Goal: Transaction & Acquisition: Book appointment/travel/reservation

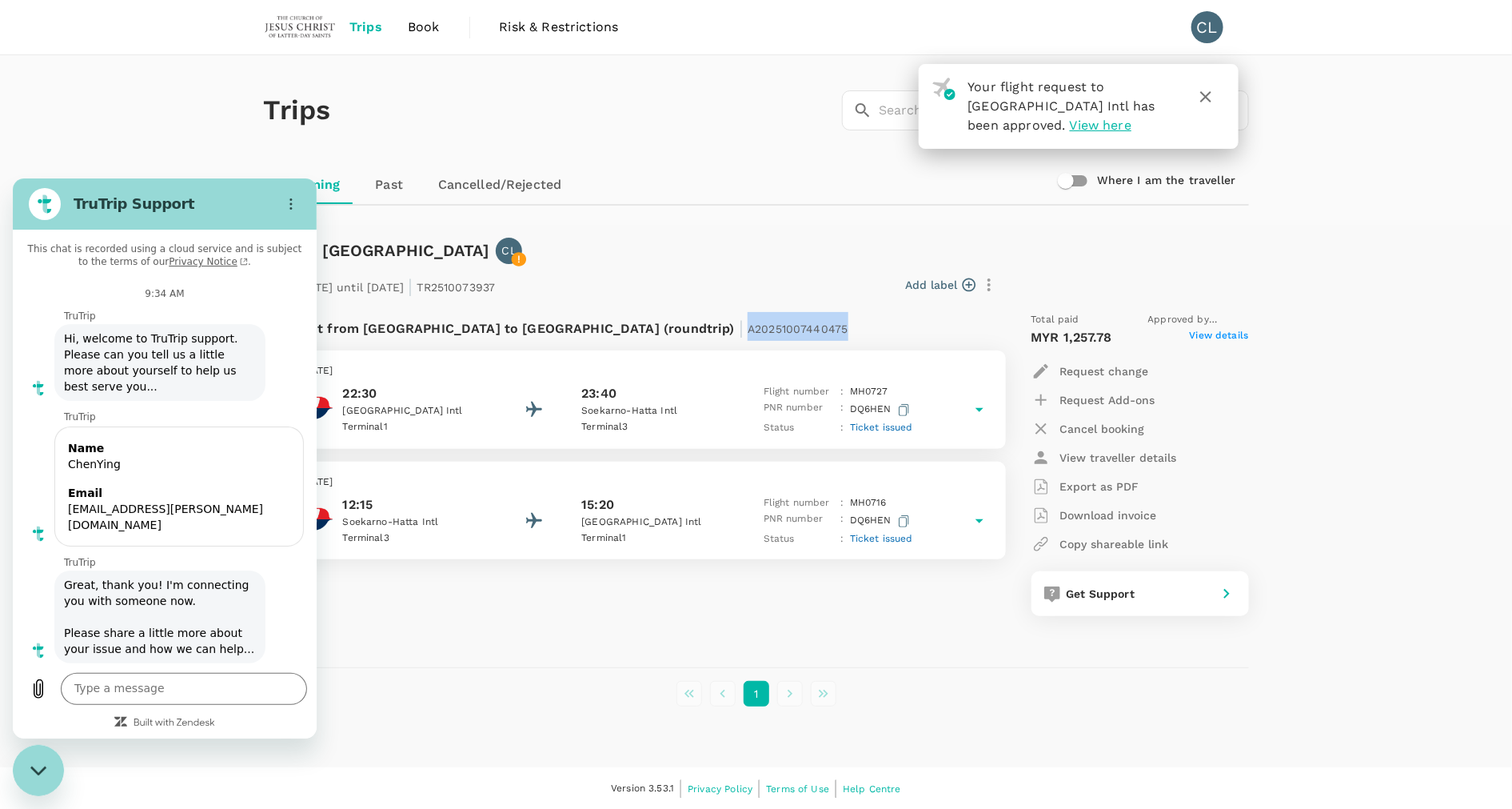
scroll to position [3900, 0]
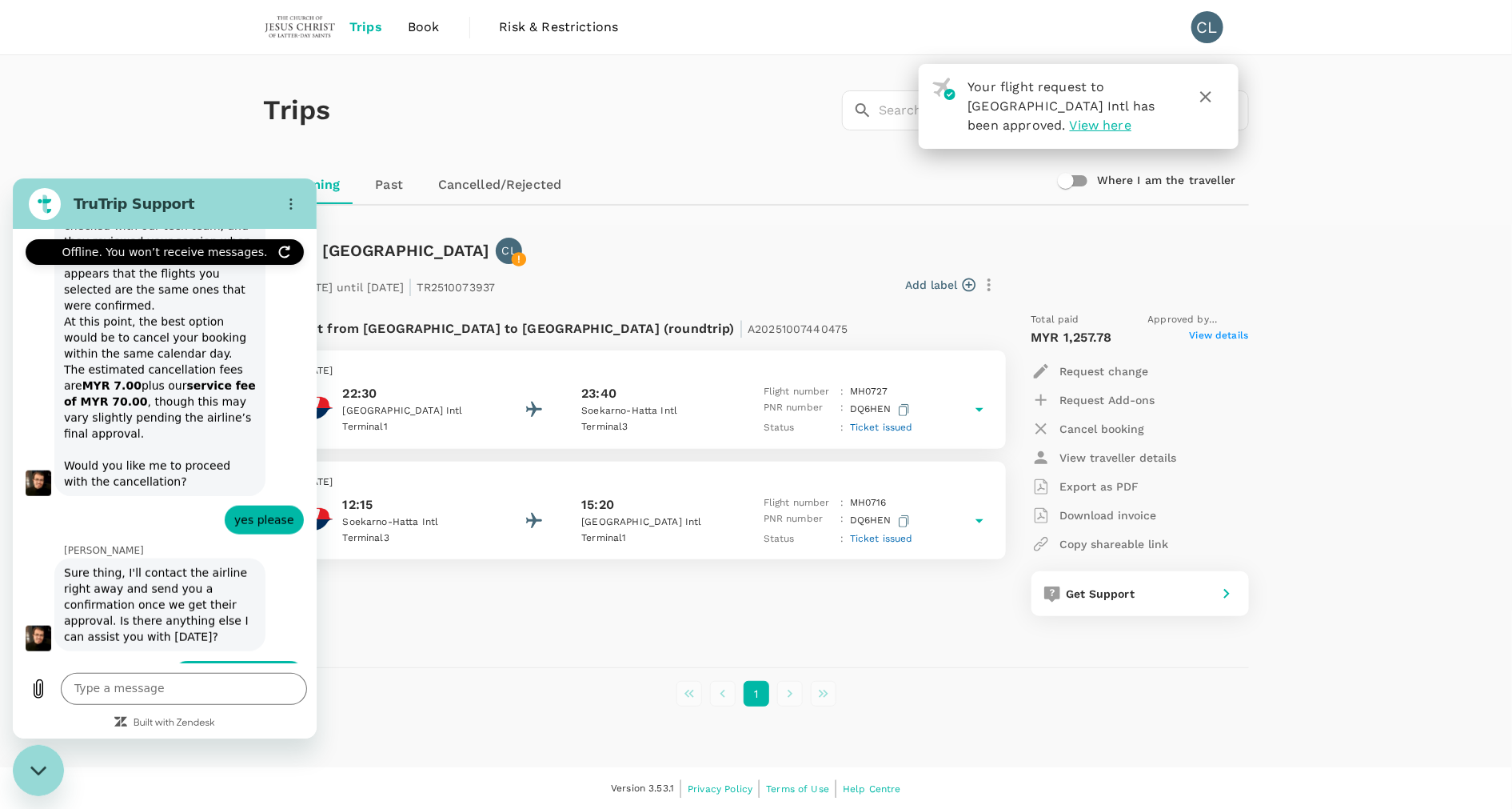
click at [692, 261] on div "From 03 Nov 2025 until 09 Nov 2025 | TR2510073937 Add label Flight from Malaysi…" at bounding box center [744, 440] width 1011 height 404
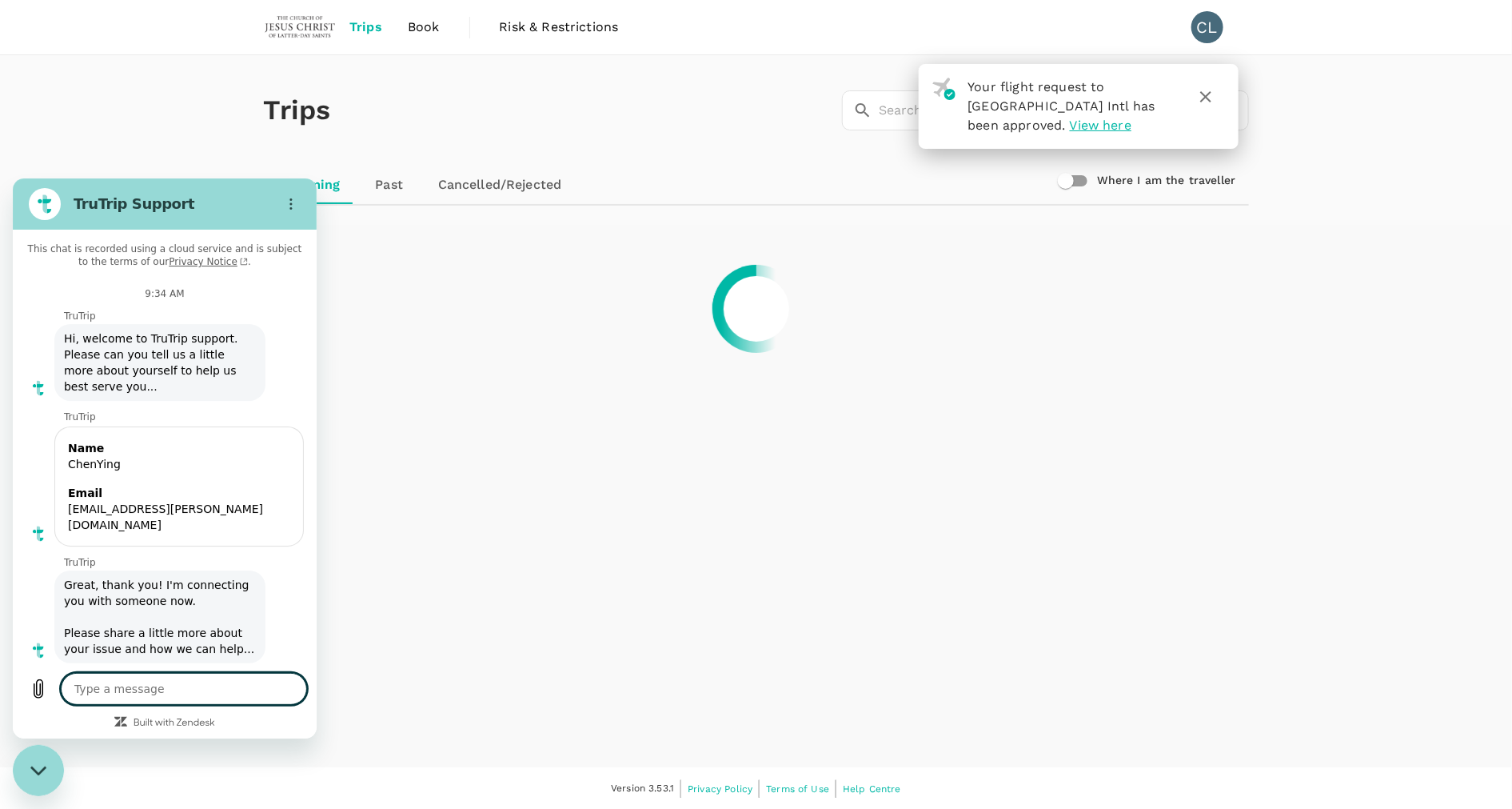
scroll to position [3825, 0]
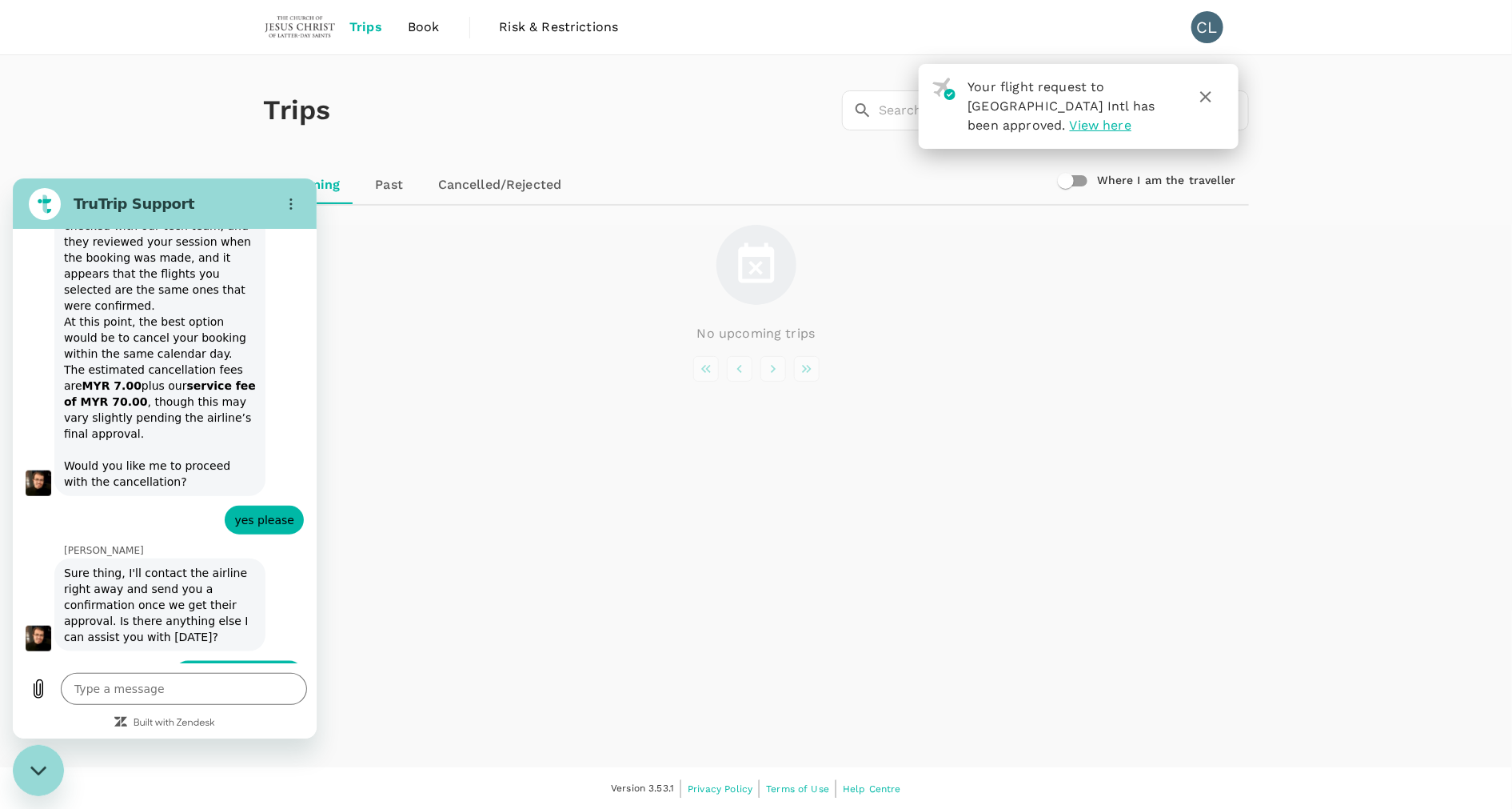
type textarea "x"
click at [120, 128] on div "Trips ​ ​ Upcoming Past Cancelled/Rejected Where I am the traveller" at bounding box center [756, 140] width 1512 height 169
click at [497, 180] on link "Cancelled/Rejected" at bounding box center [500, 184] width 150 height 38
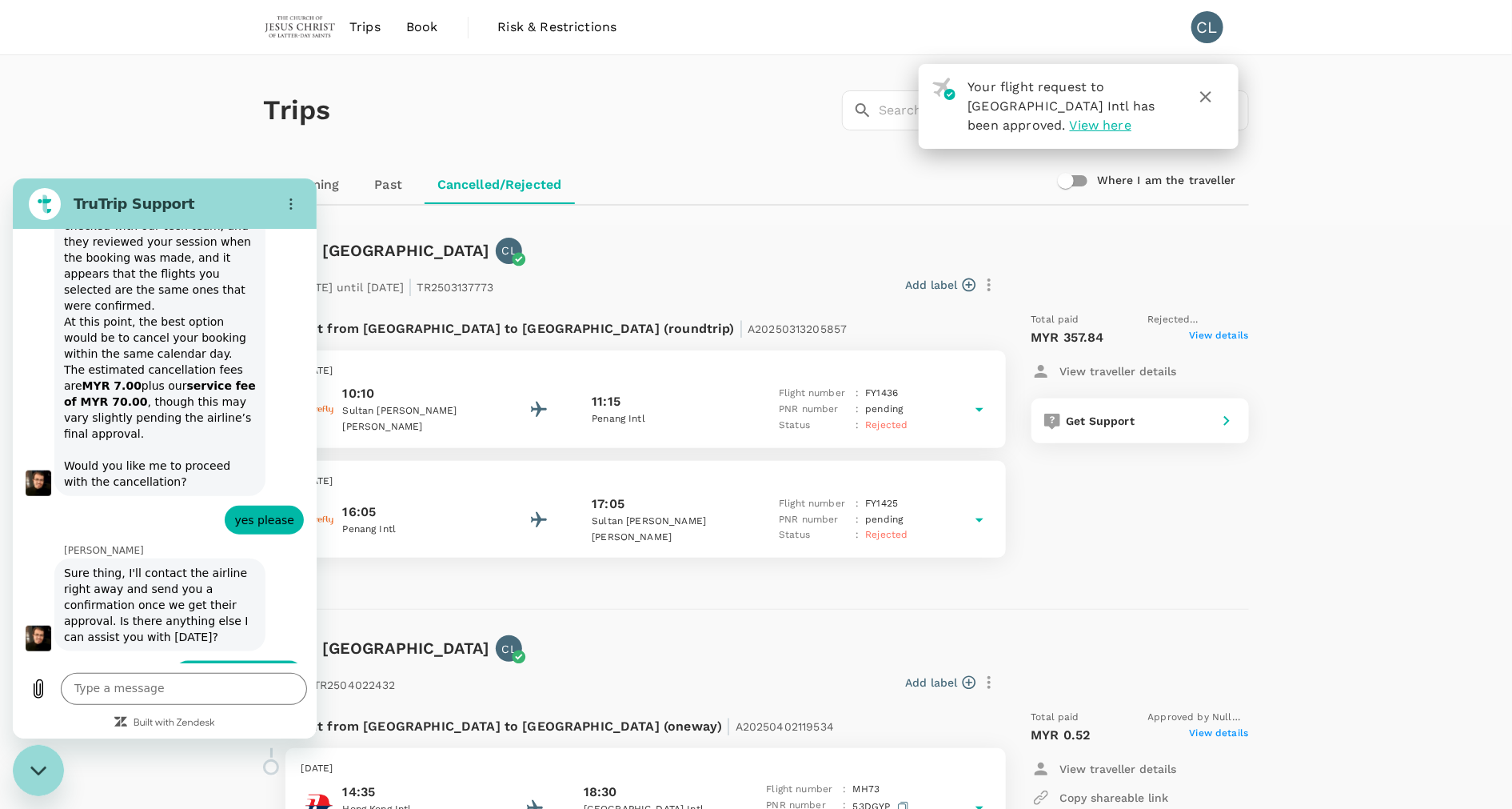
click at [132, 142] on div "Trips ​ ​ Upcoming Past Cancelled/Rejected Where I am the traveller" at bounding box center [756, 140] width 1512 height 169
click at [302, 211] on button "Options menu" at bounding box center [291, 203] width 32 height 32
click at [168, 139] on div "Trips ​ ​ Upcoming Past Cancelled/Rejected Where I am the traveller" at bounding box center [756, 140] width 1512 height 169
click at [41, 756] on div "Close messaging window" at bounding box center [38, 770] width 48 height 48
type textarea "x"
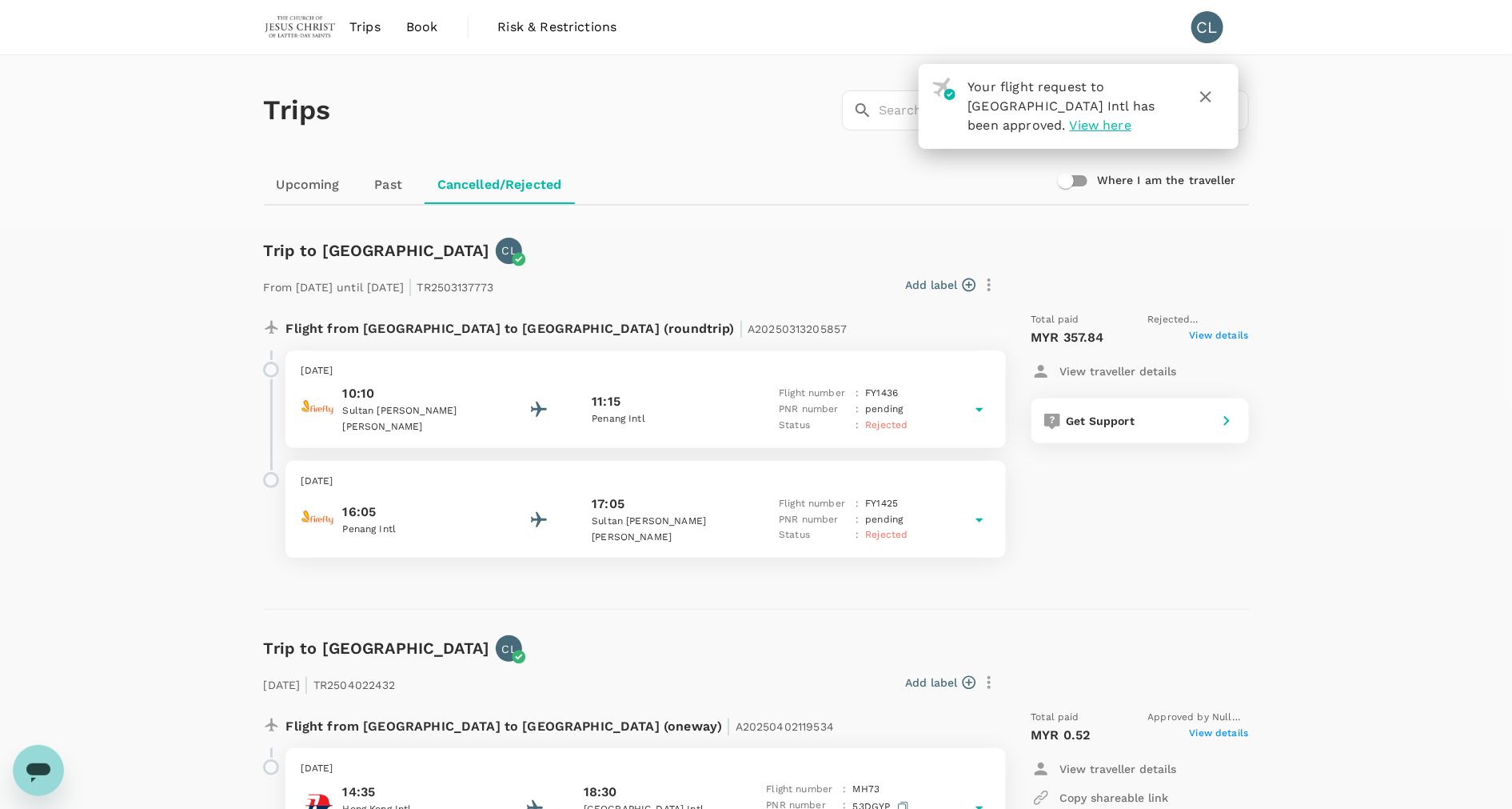
click at [365, 31] on span "Trips" at bounding box center [364, 28] width 31 height 20
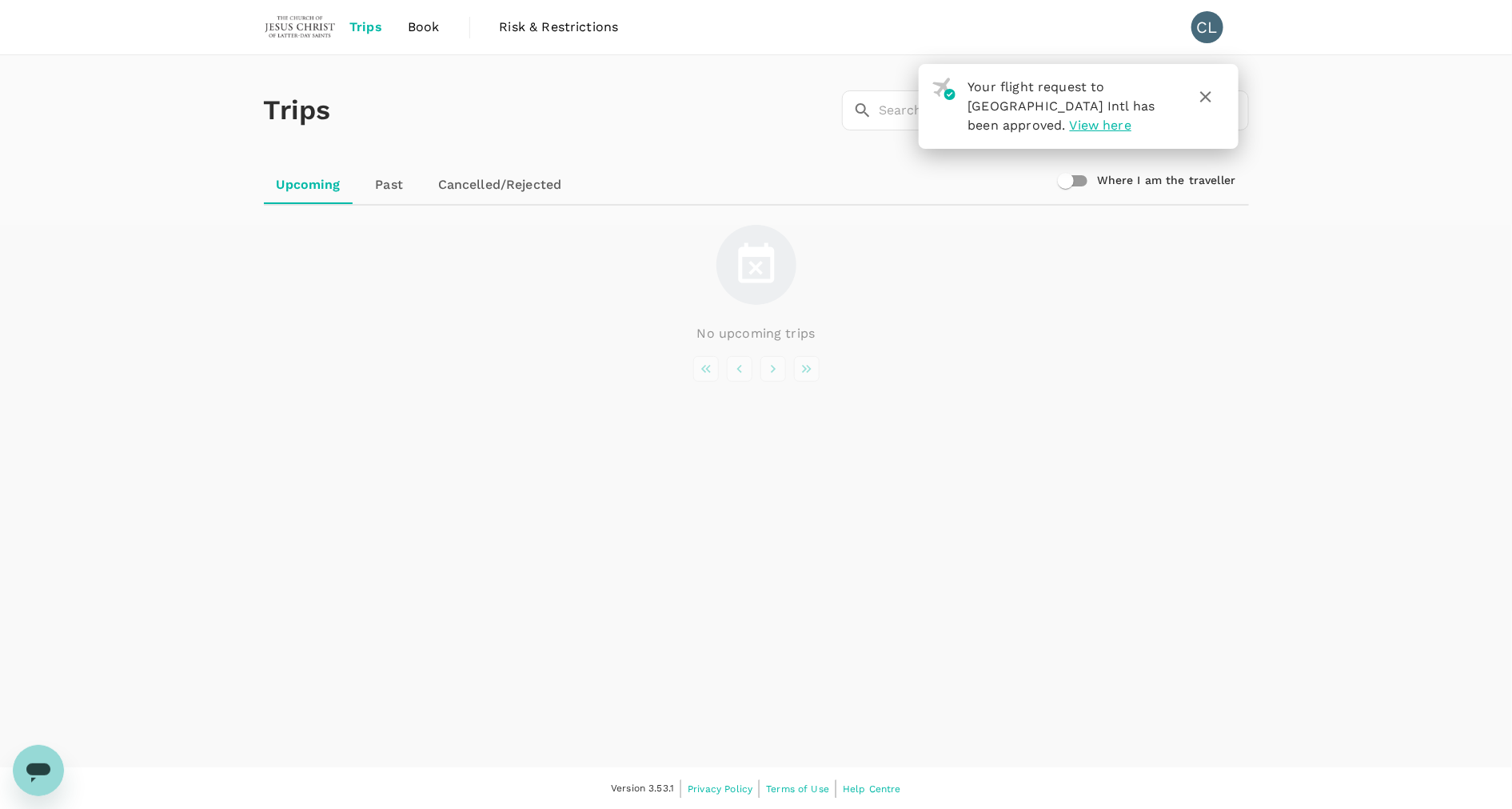
click at [1200, 96] on icon "button" at bounding box center [1206, 97] width 20 height 20
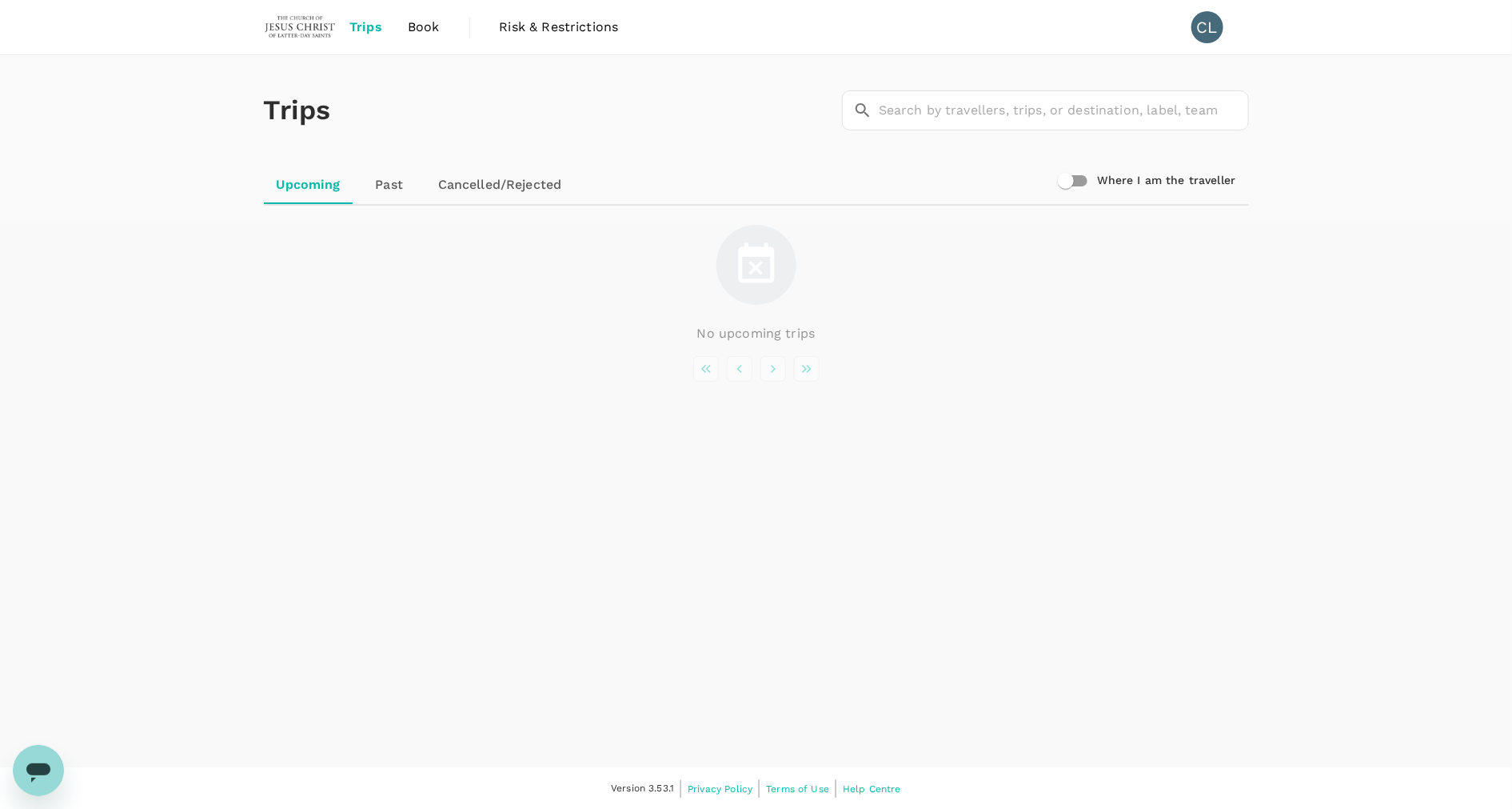
click at [422, 32] on span "Book" at bounding box center [424, 28] width 32 height 20
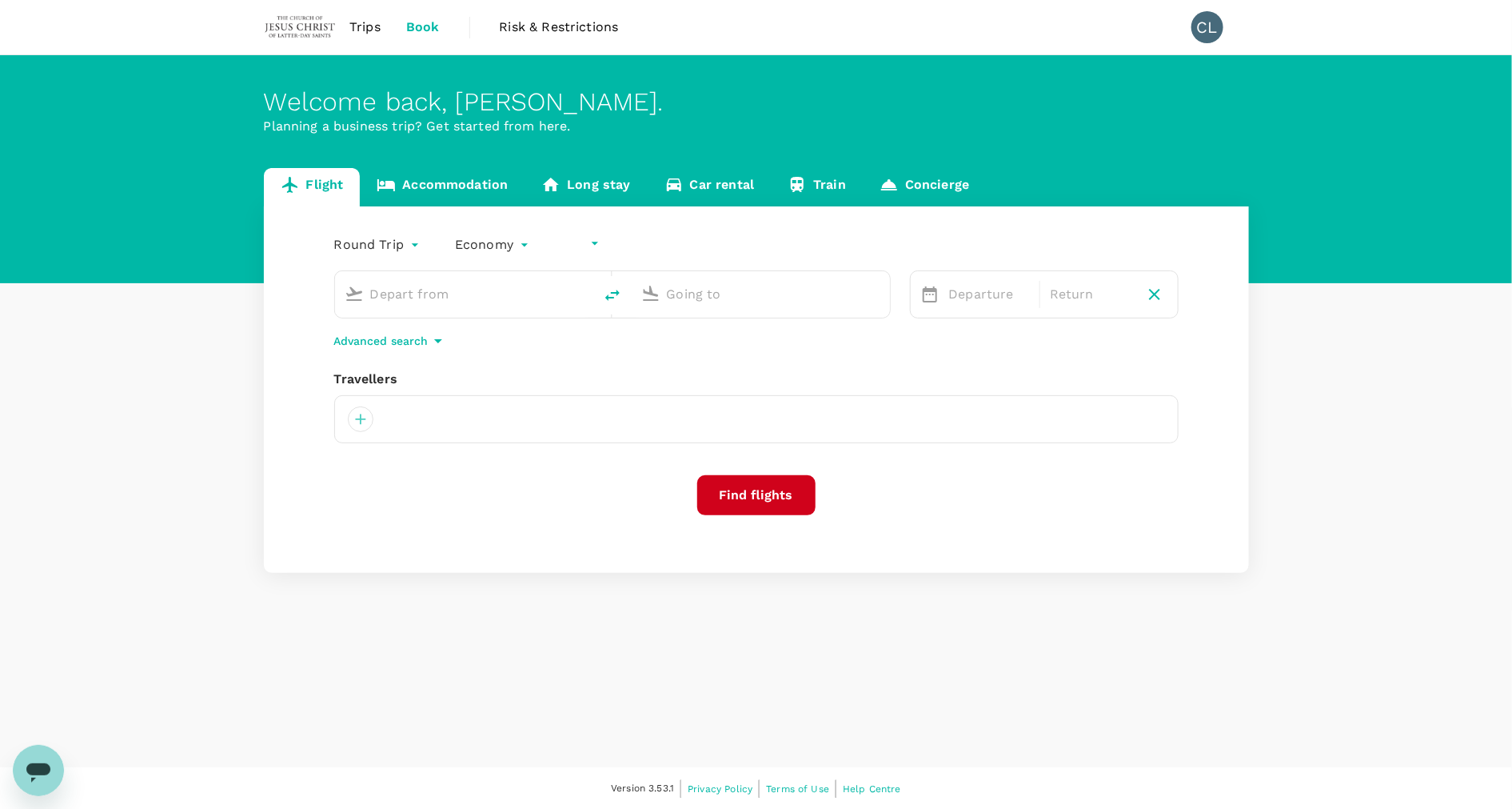
type input "undefined, undefined (any)"
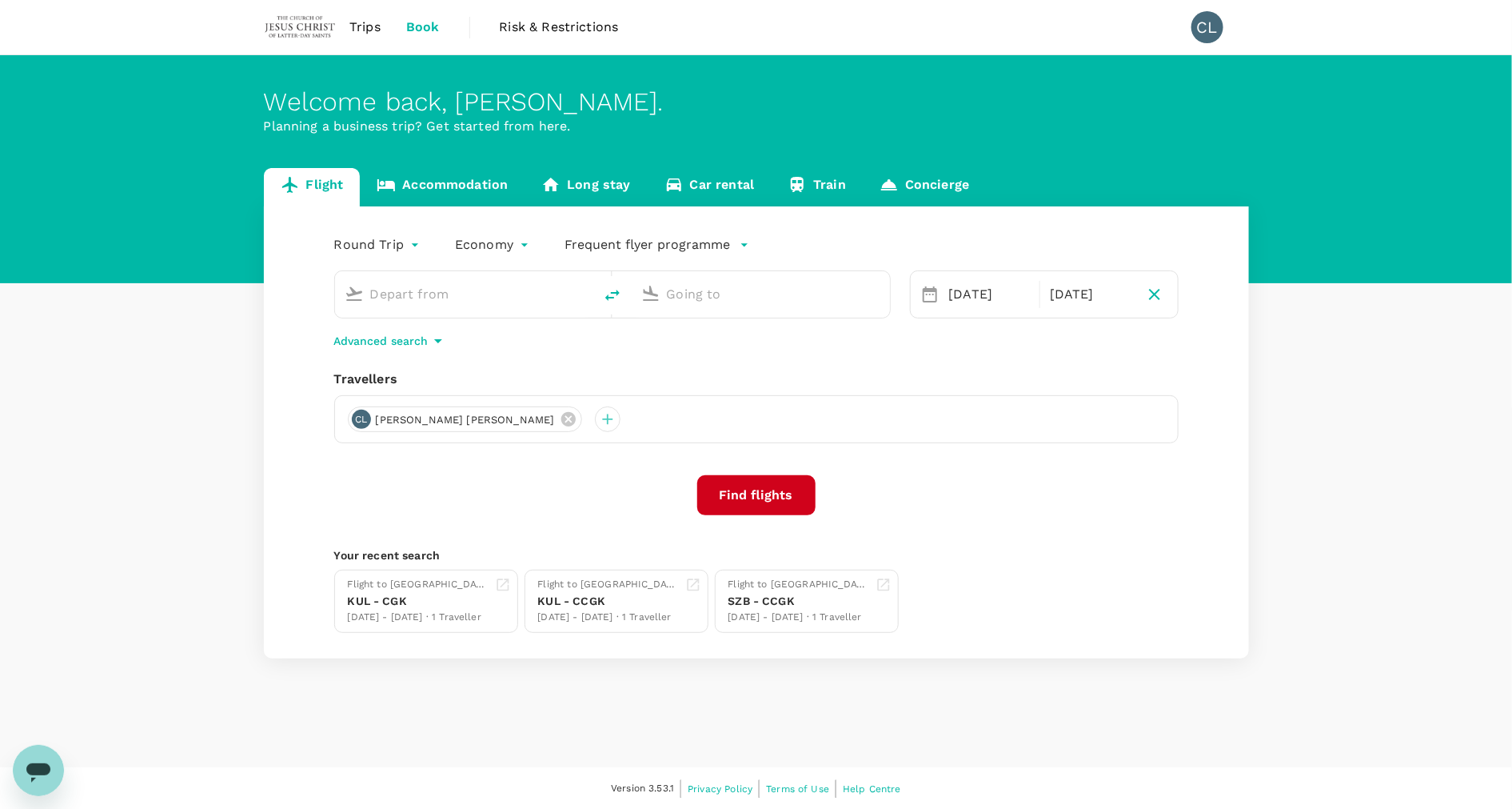
type input "Kuala Lumpur Intl (KUL)"
type input "Jakarta, Indonesia (any)"
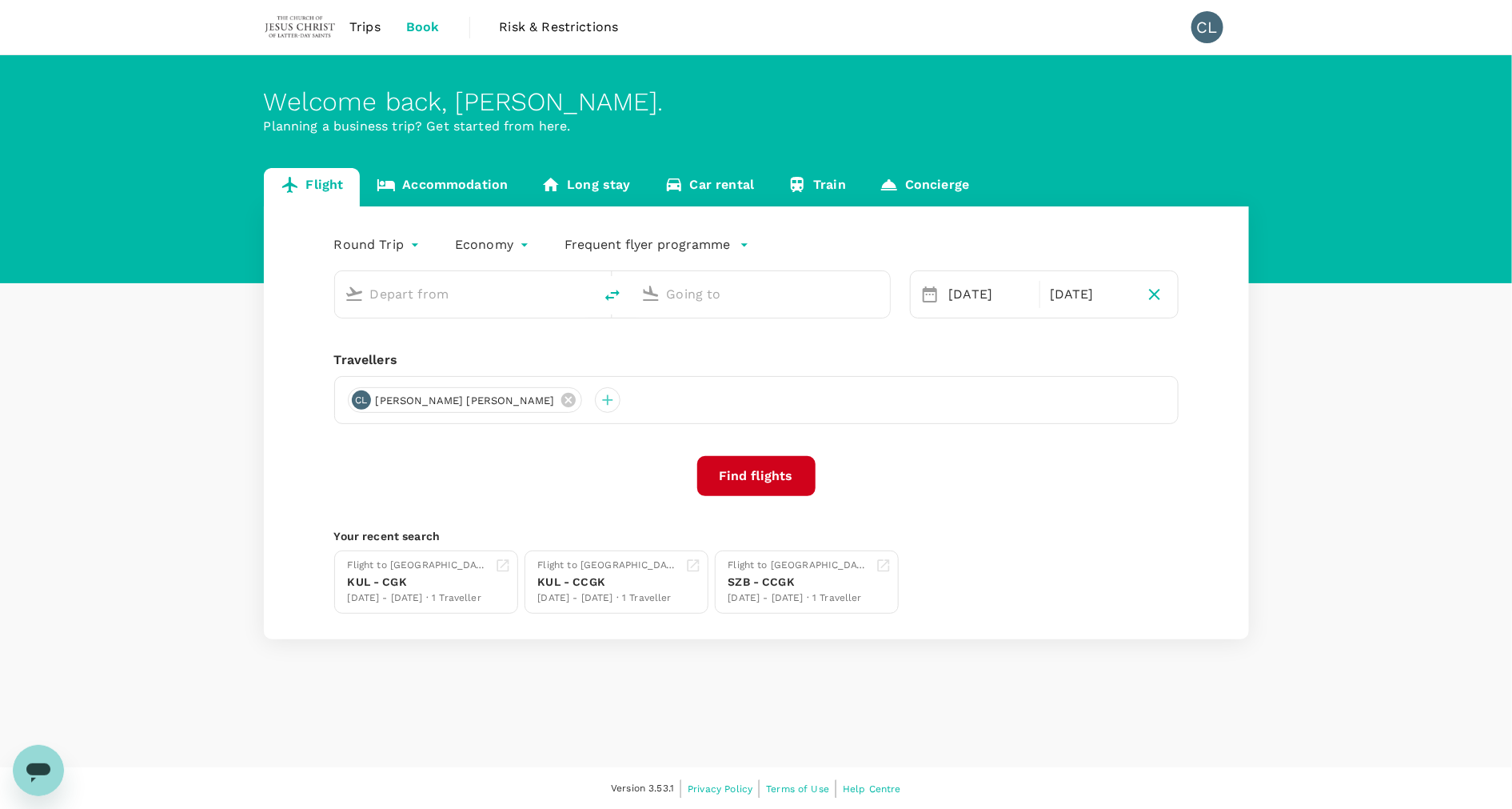
type input "Kuala Lumpur Intl (KUL)"
type input "Jakarta, Indonesia (any)"
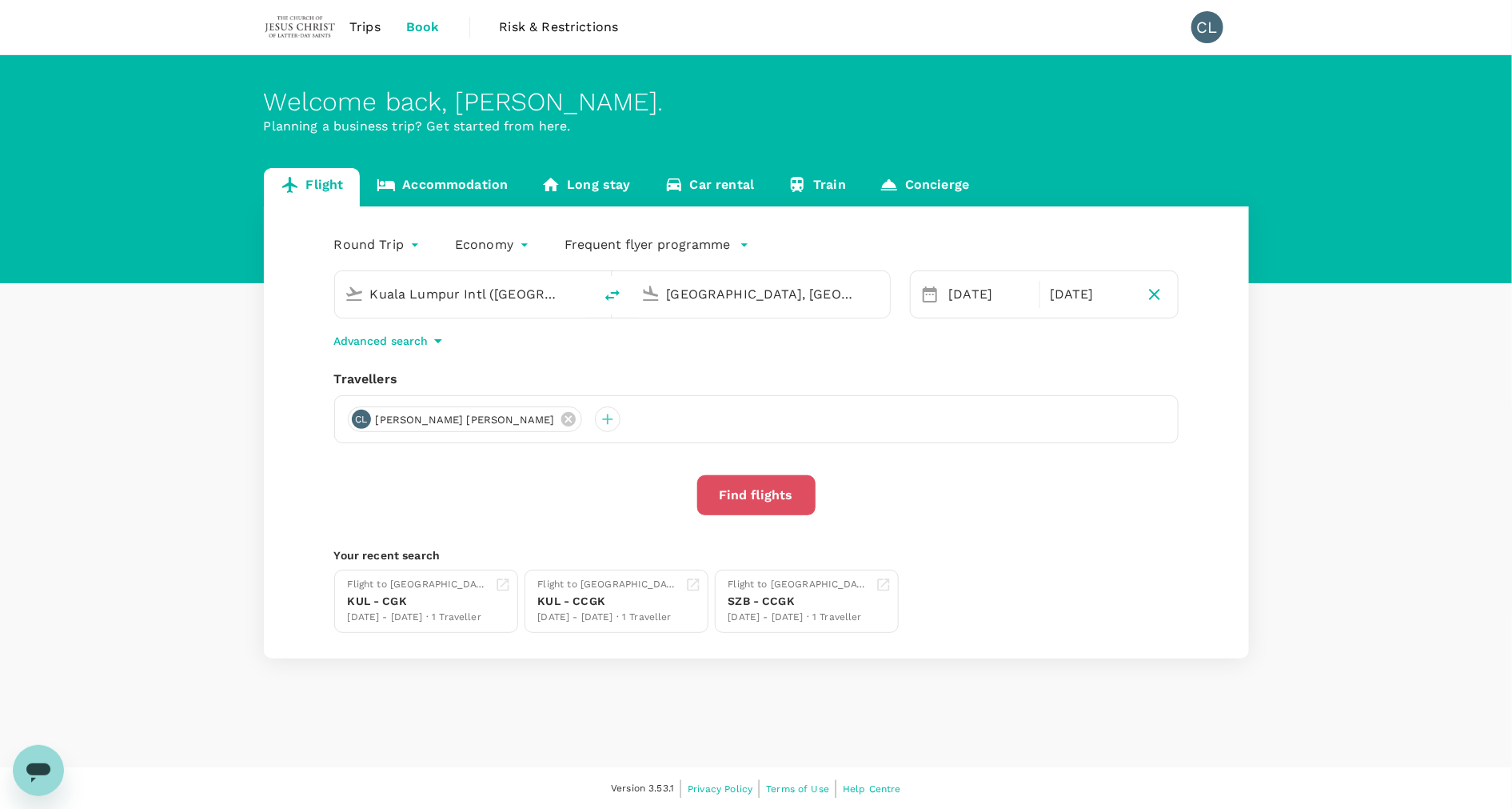
click at [759, 490] on button "Find flights" at bounding box center [756, 494] width 118 height 40
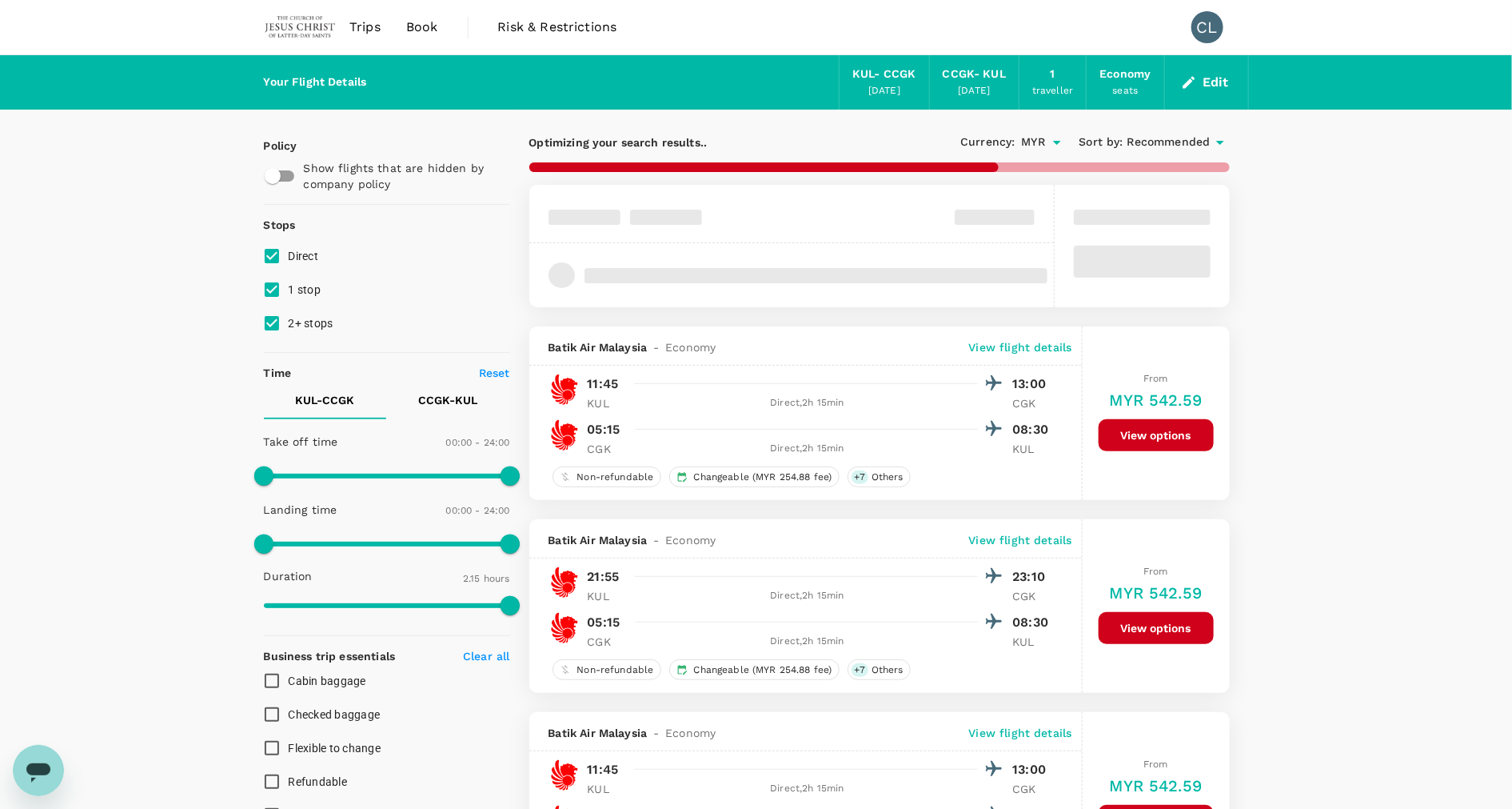
type input "355"
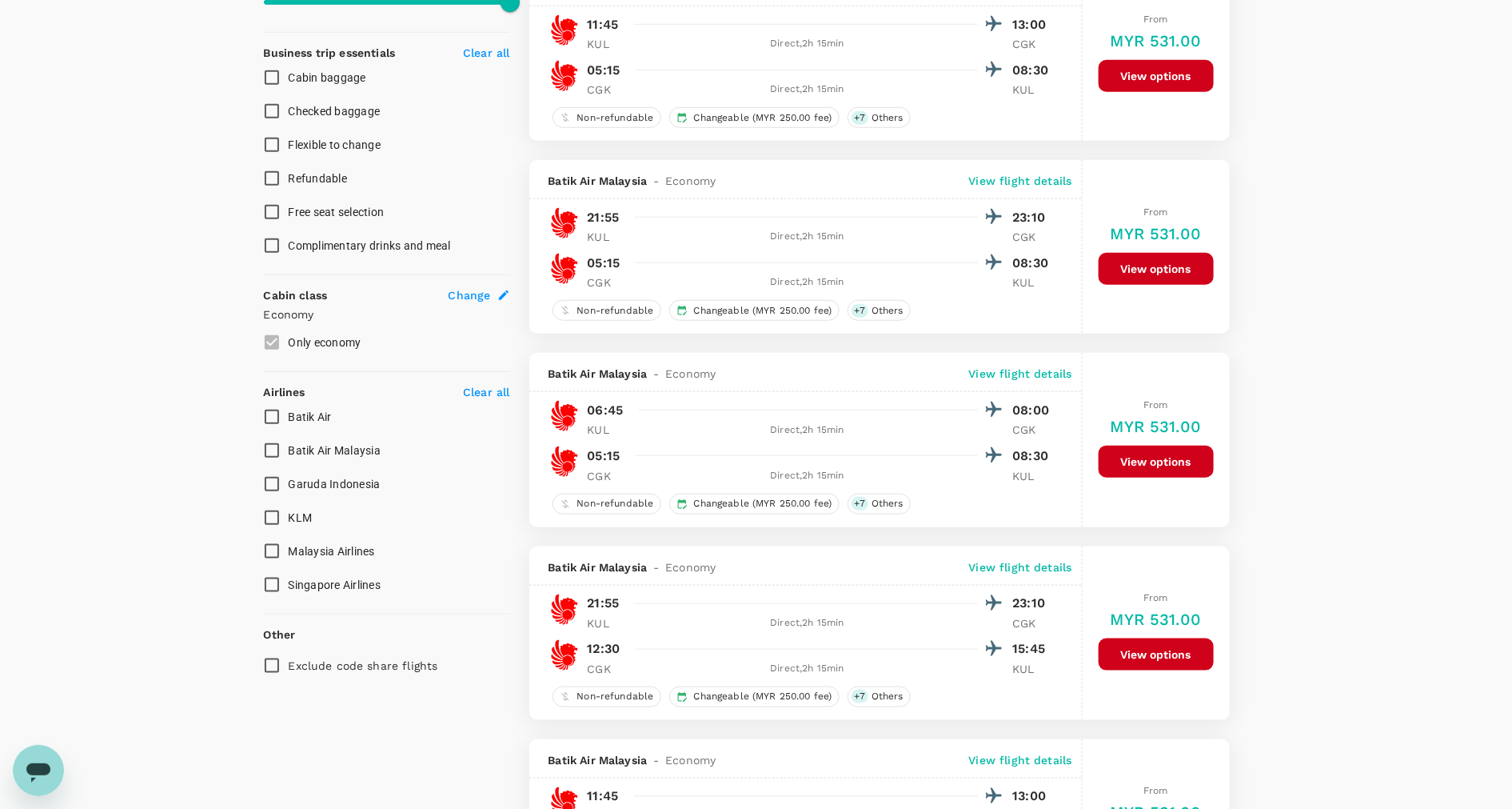
scroll to position [602, 0]
click at [271, 552] on input "Malaysia Airlines" at bounding box center [272, 552] width 34 height 34
checkbox input "true"
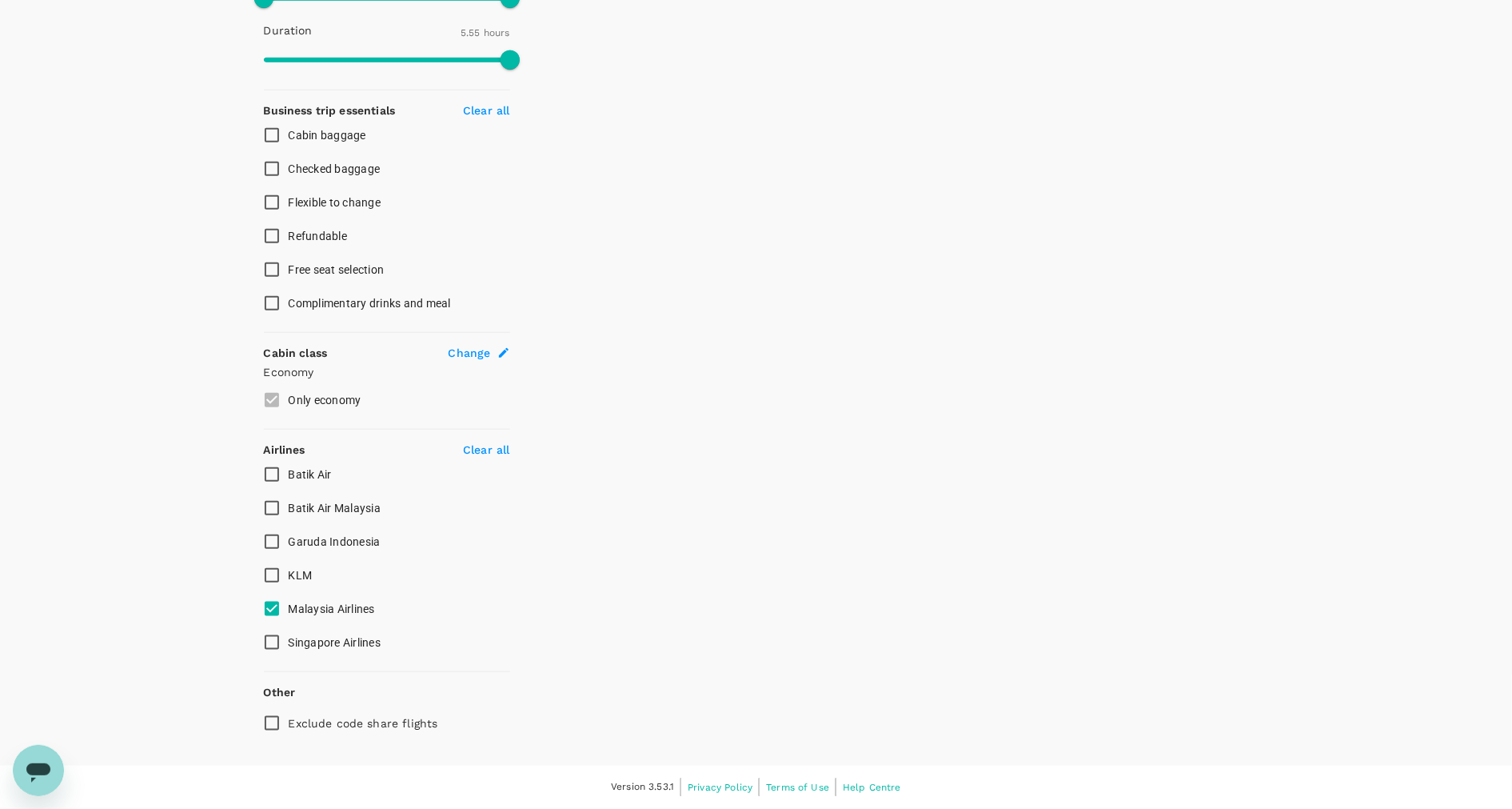
scroll to position [543, 0]
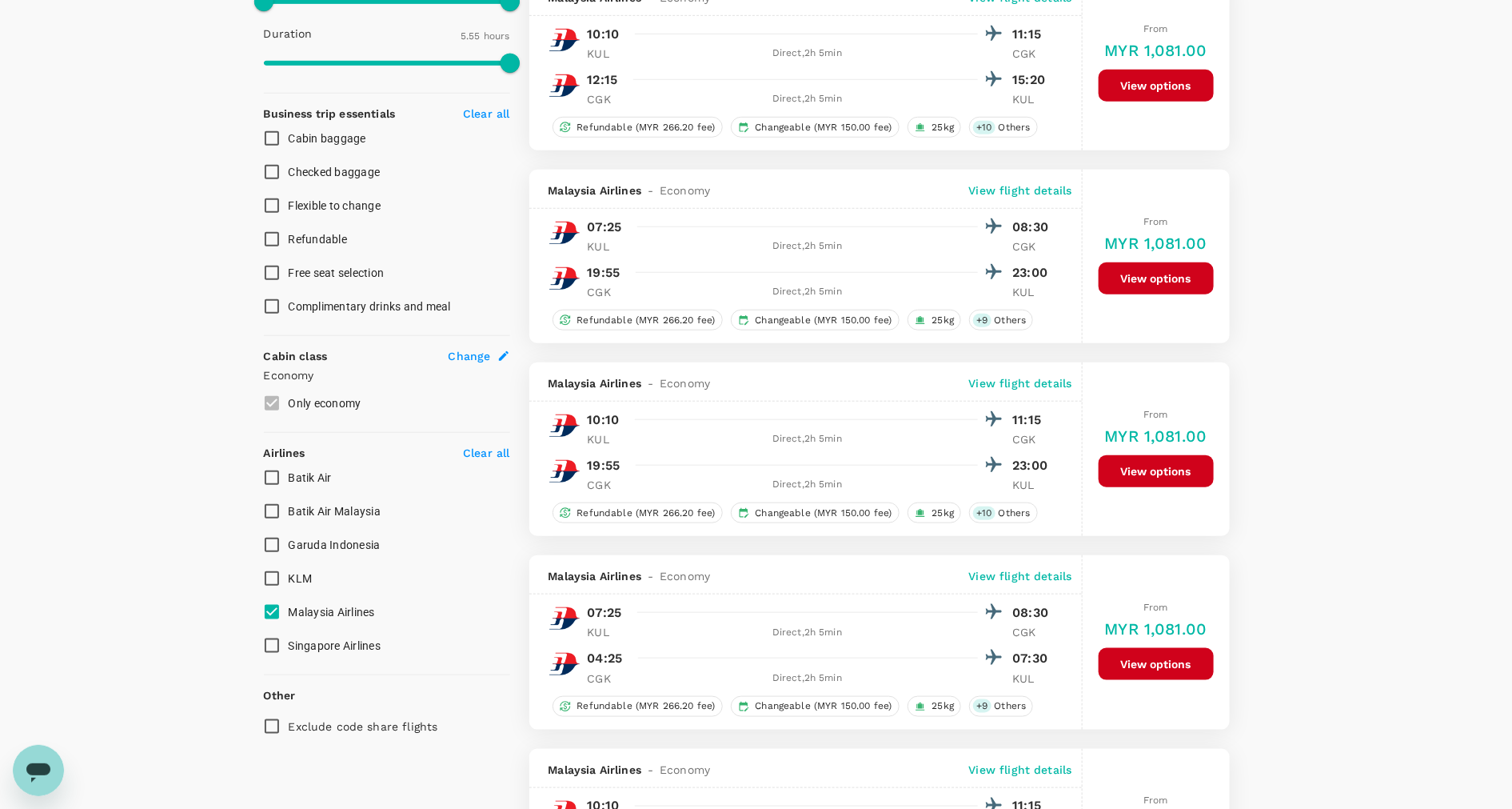
type input "MYR"
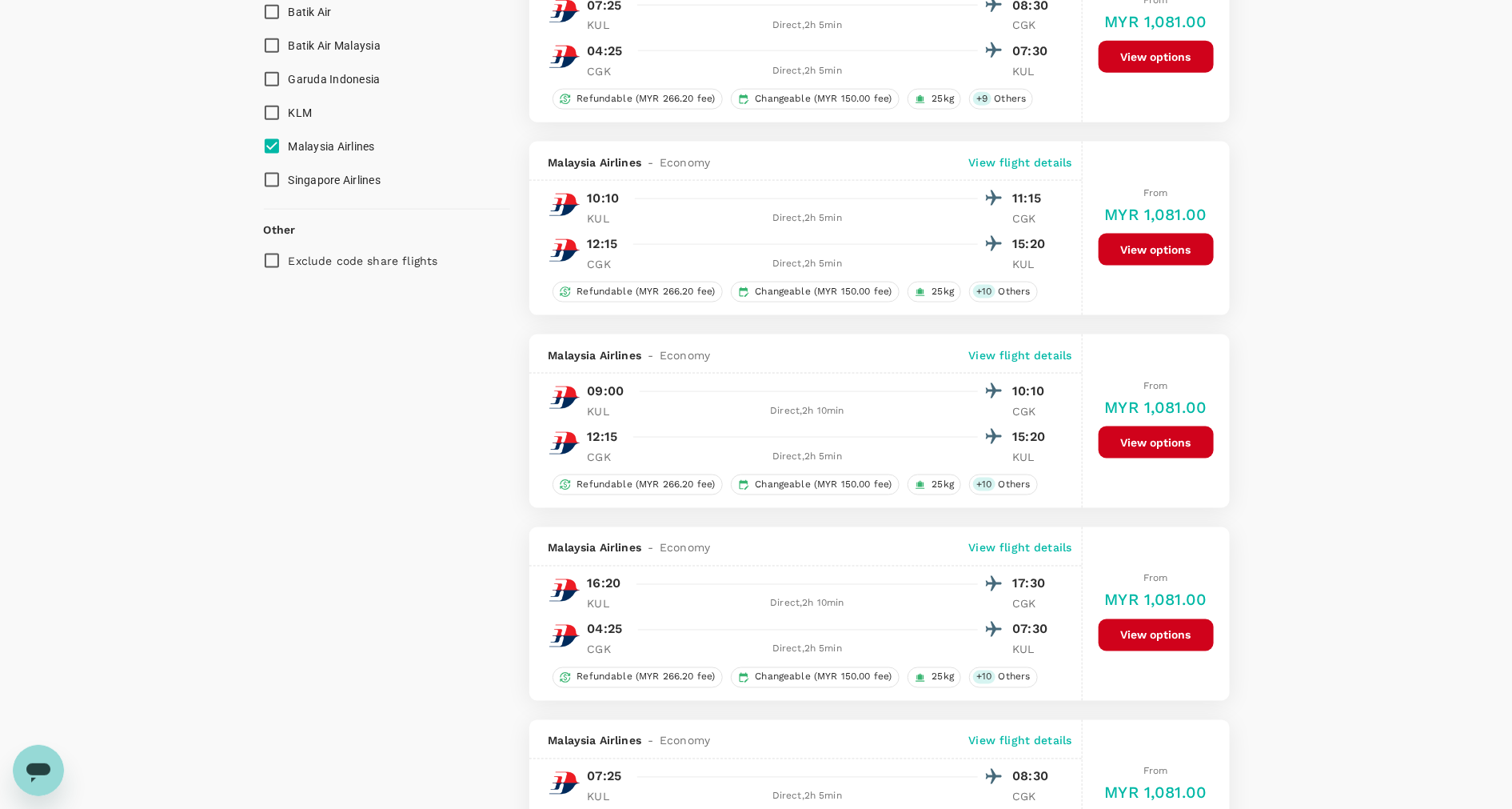
scroll to position [1009, 0]
click at [1183, 255] on button "View options" at bounding box center [1156, 249] width 115 height 32
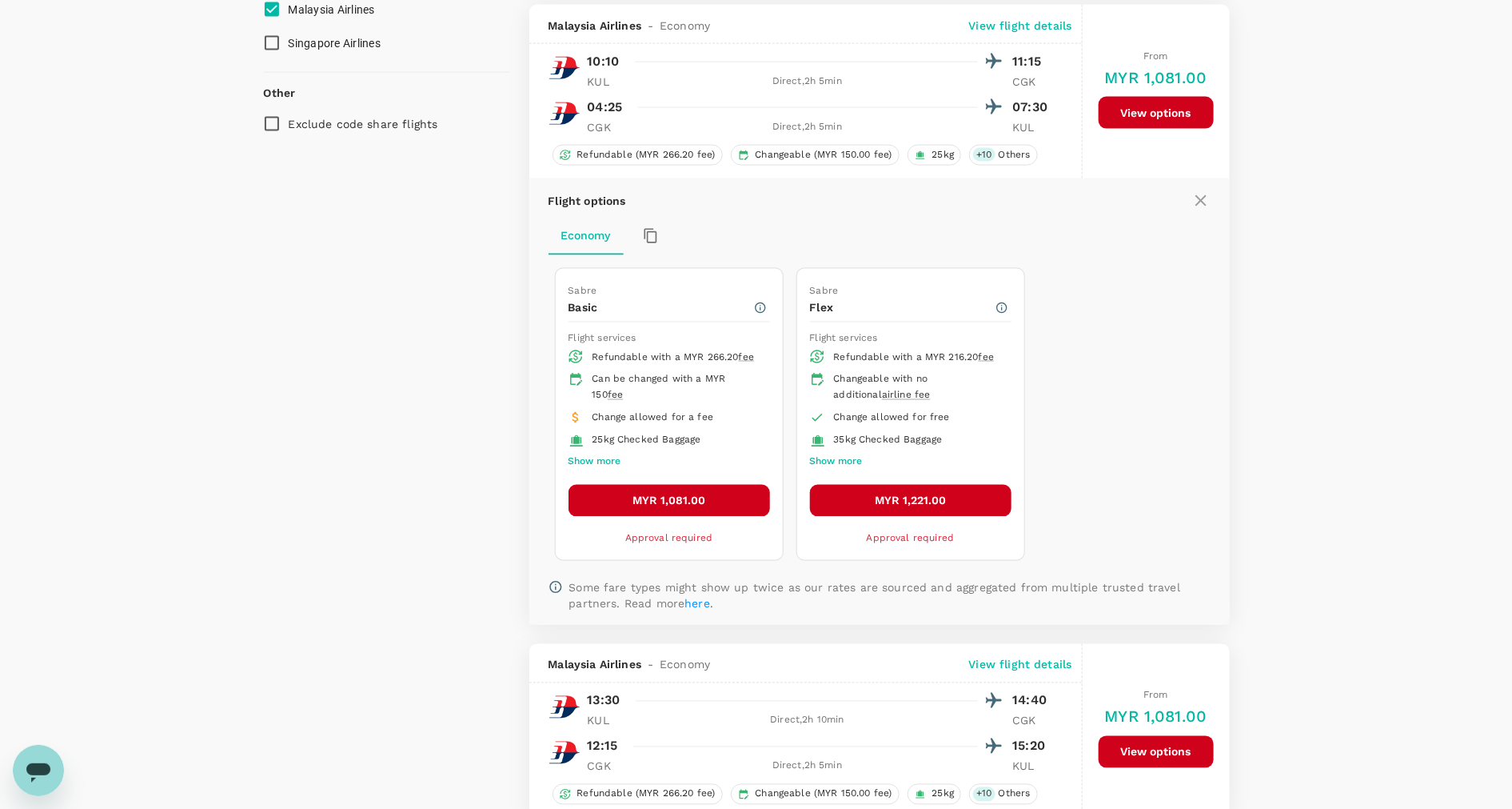
scroll to position [1152, 0]
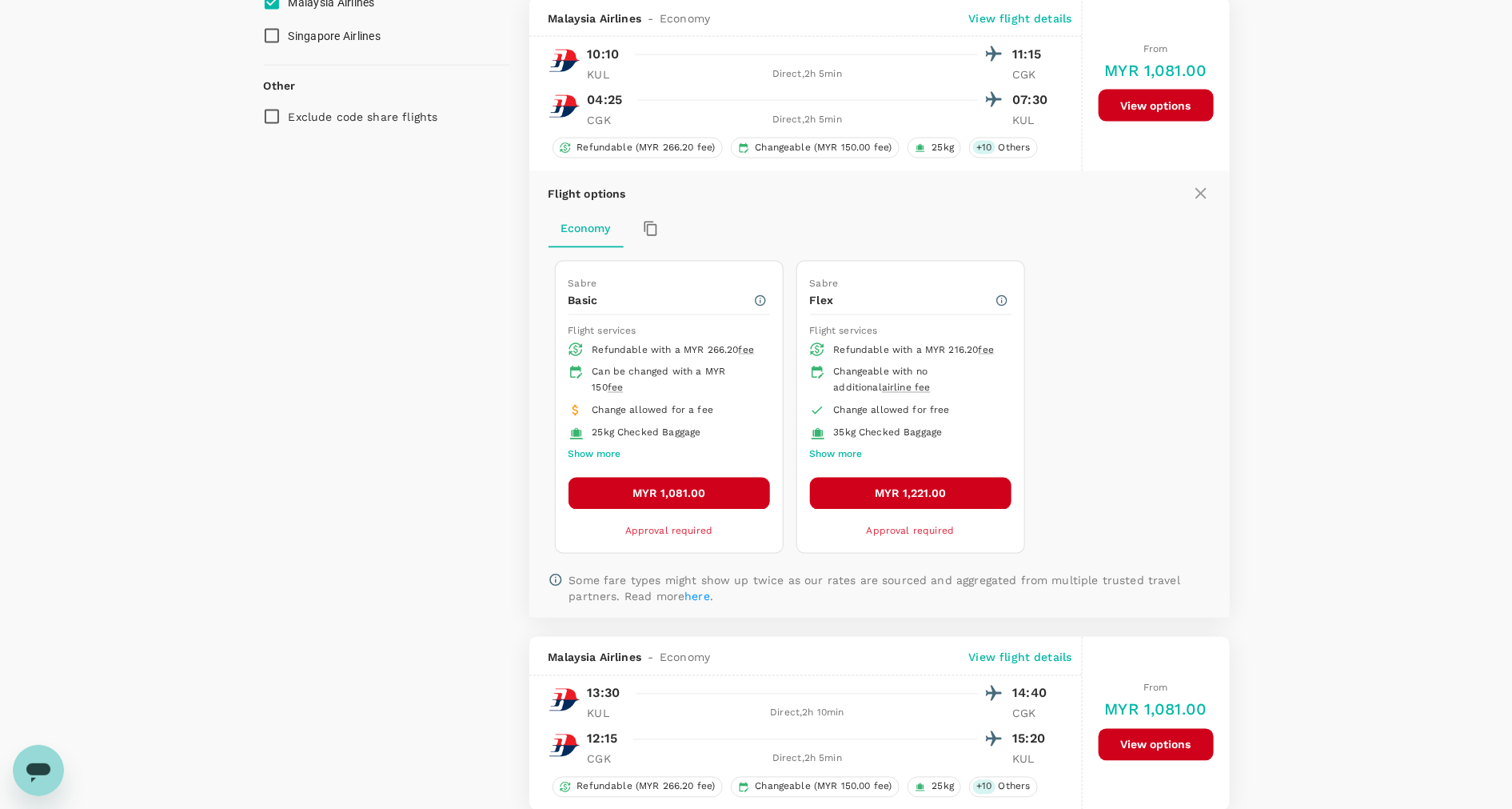
type input "1870"
checkbox input "false"
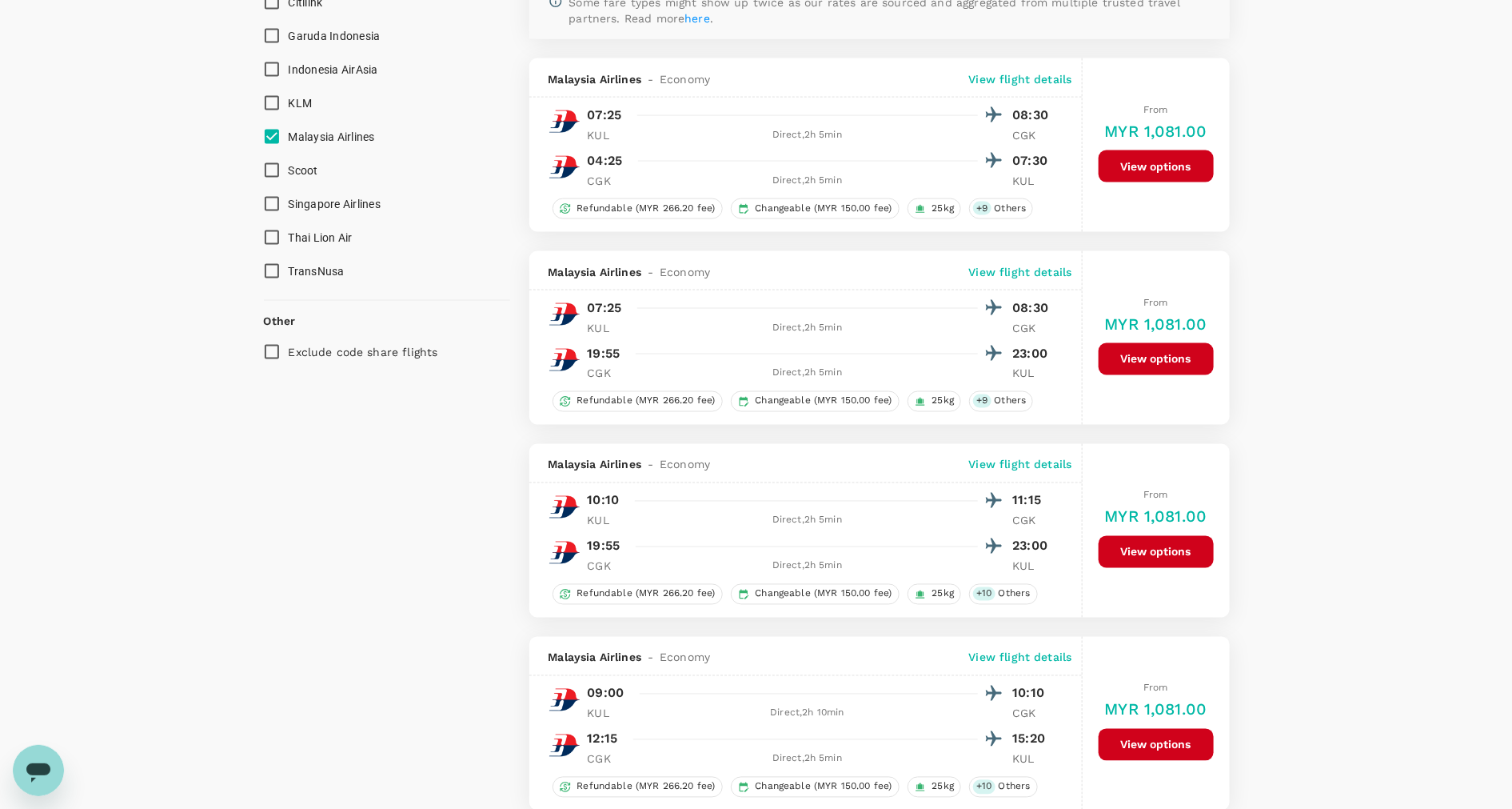
click at [968, 485] on div "Malaysia Airlines - Economy View flight details 10:10 11:15 KUL Direct , 2h 5mi…" at bounding box center [805, 530] width 553 height 174
click at [1175, 561] on button "View options" at bounding box center [1156, 552] width 115 height 32
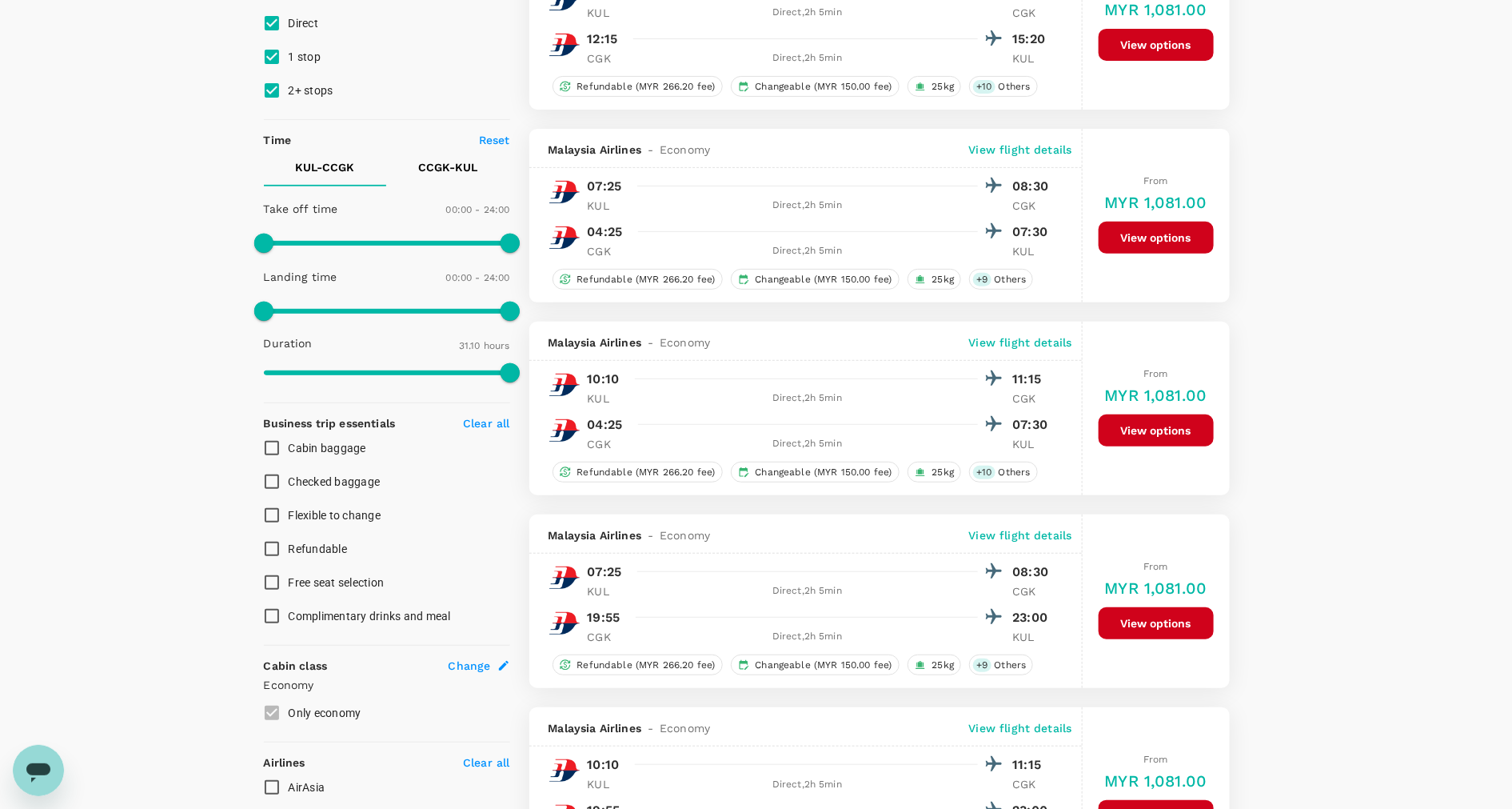
scroll to position [0, 0]
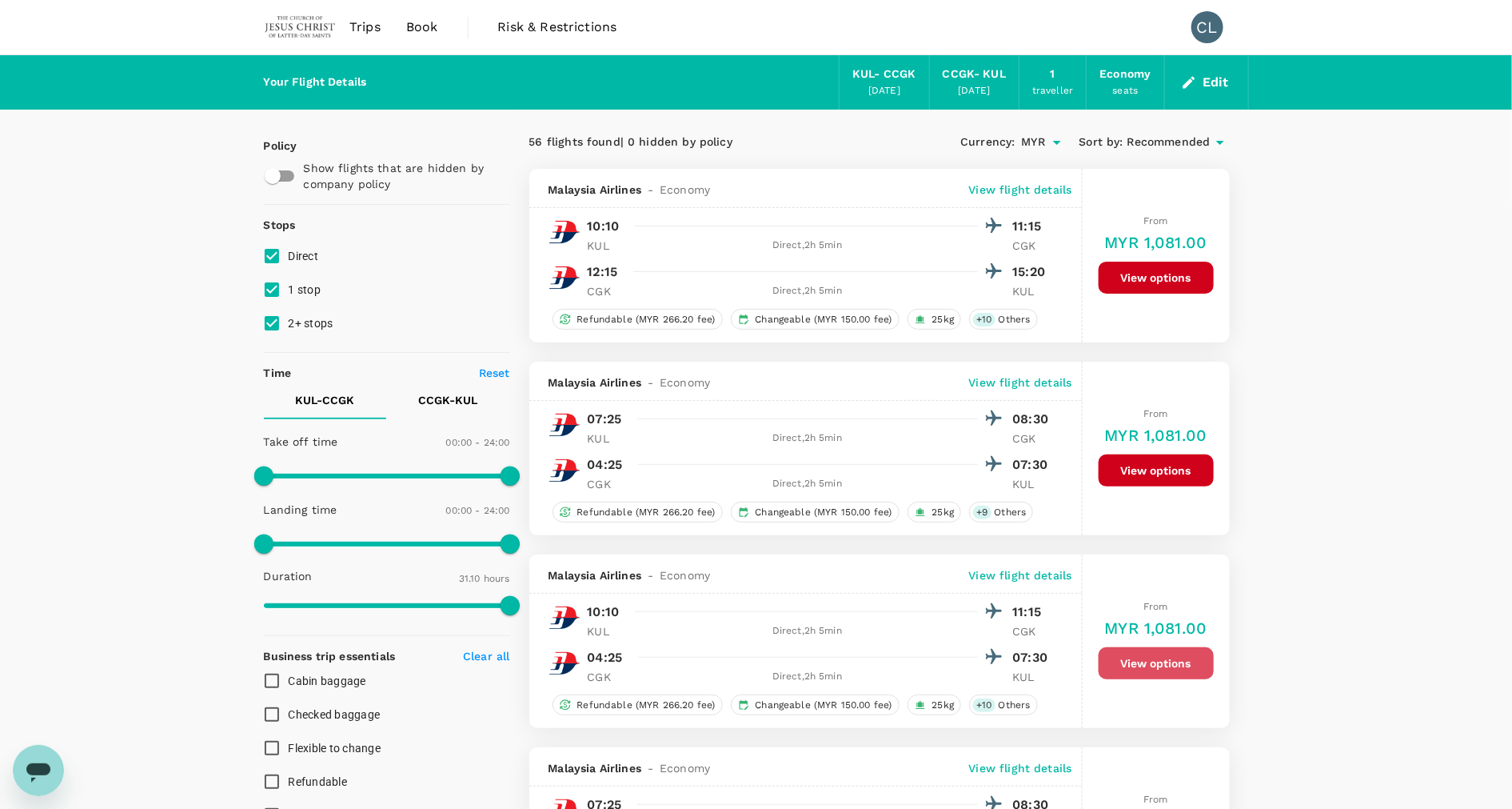
click at [1188, 658] on button "View options" at bounding box center [1156, 663] width 115 height 32
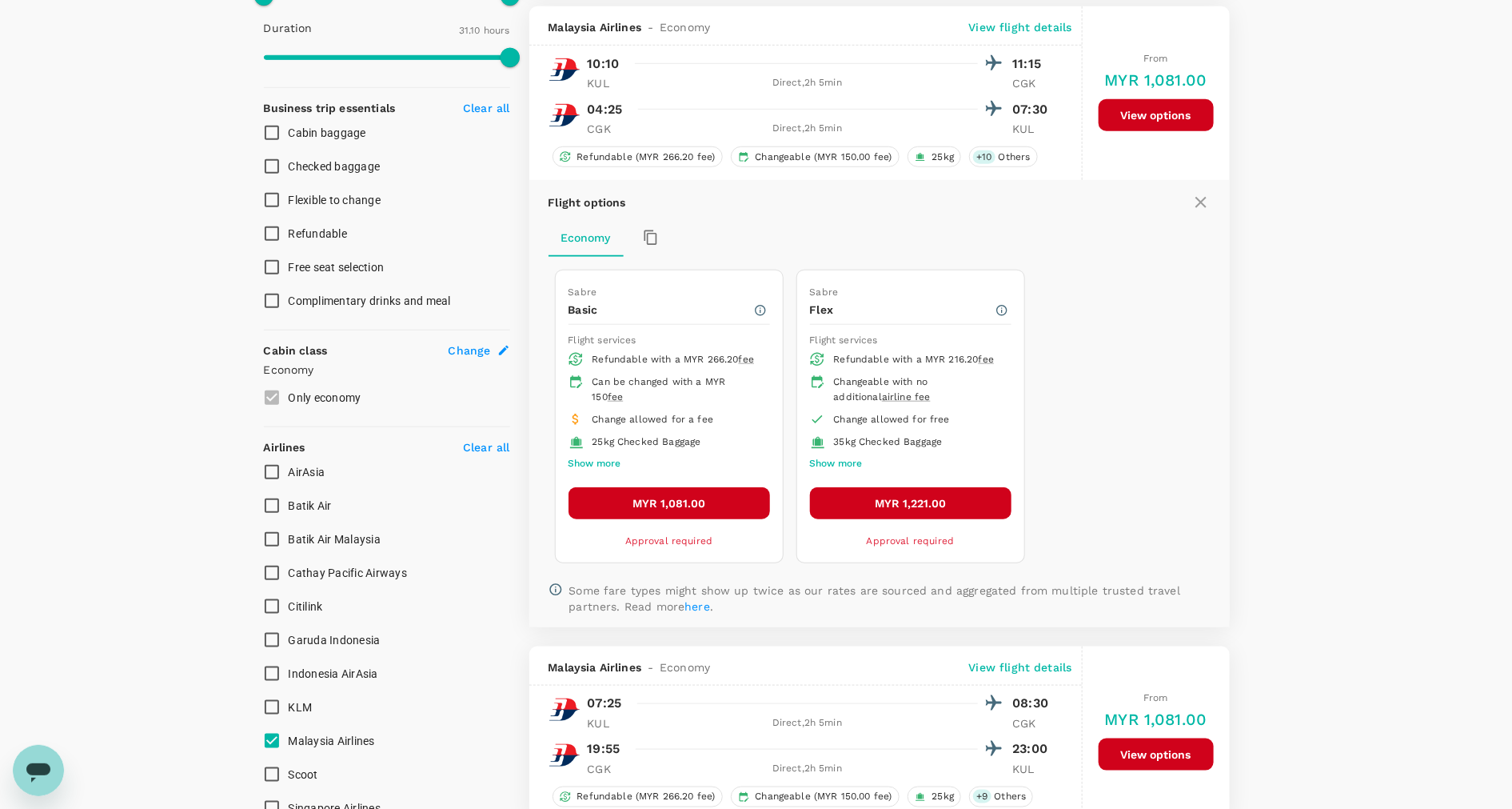
scroll to position [555, 0]
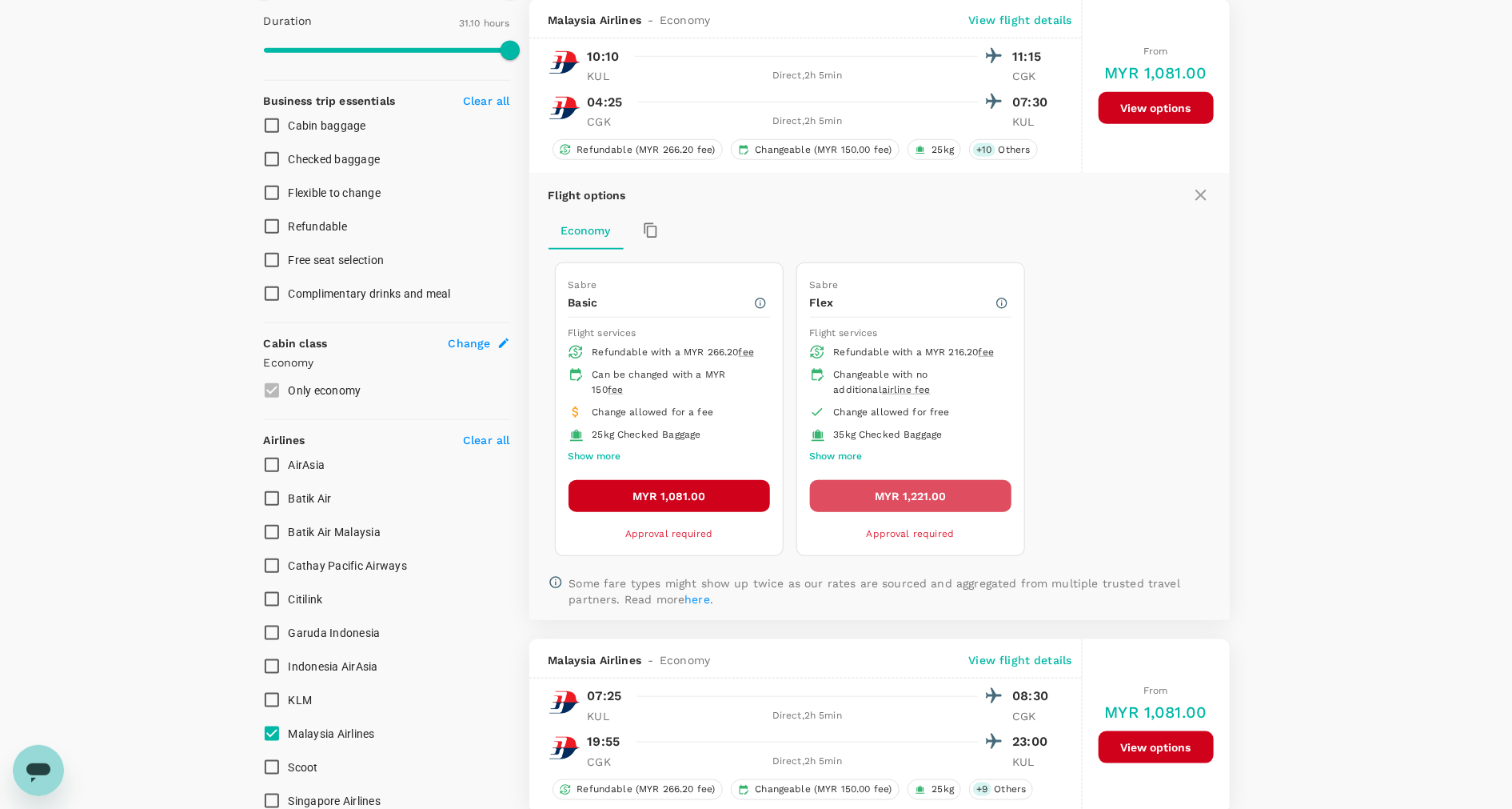
click at [957, 504] on button "MYR 1,221.00" at bounding box center [911, 496] width 201 height 32
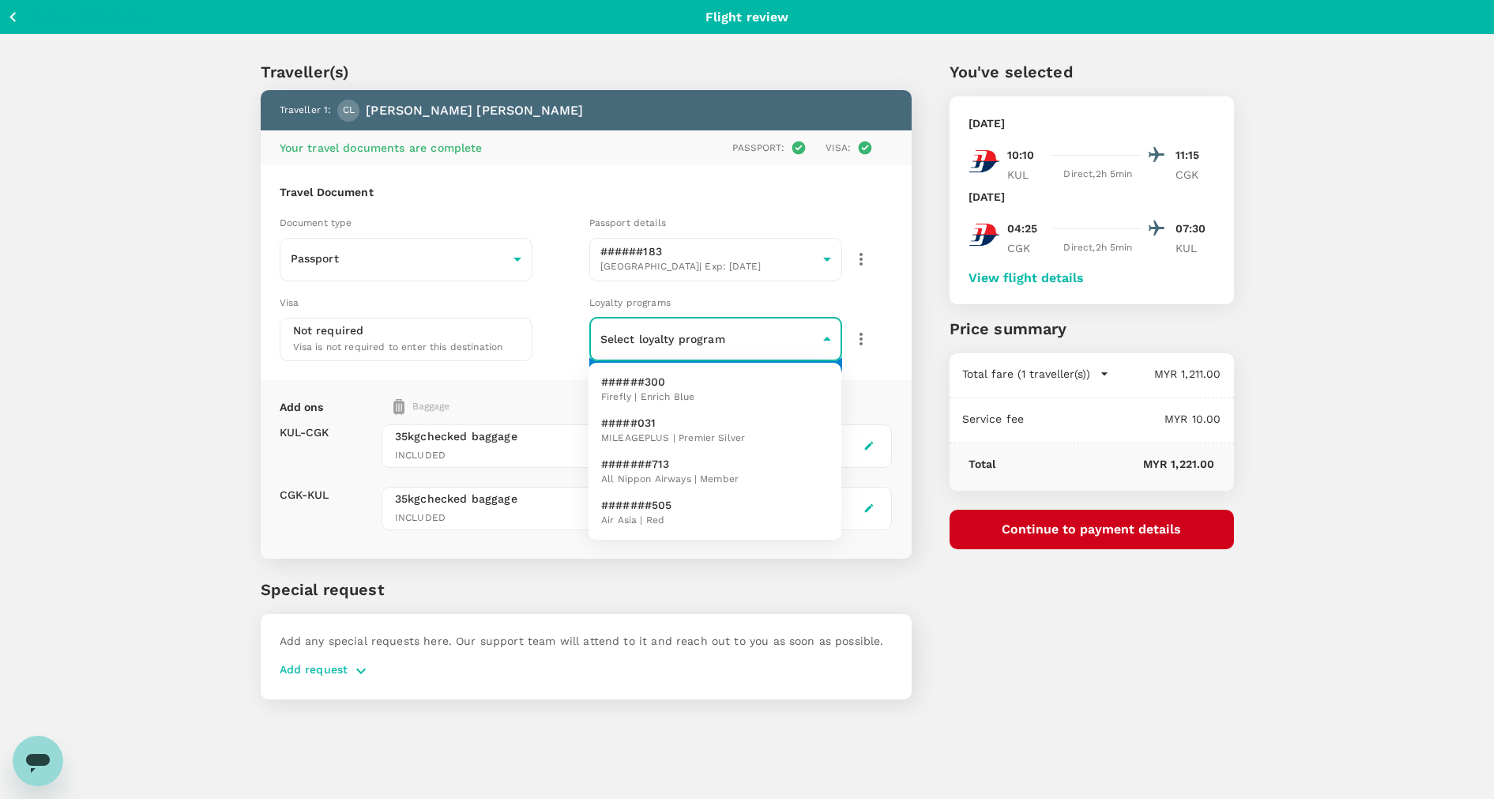
click at [822, 345] on body "Back to flight results Flight review Traveller(s) Traveller 1 : CL CHEN YING LE…" at bounding box center [756, 421] width 1512 height 841
click at [767, 384] on li "######300 Firefly | Enrich Blue" at bounding box center [714, 389] width 252 height 41
type input "e55425bf-55a4-4650-976b-1fa294658114"
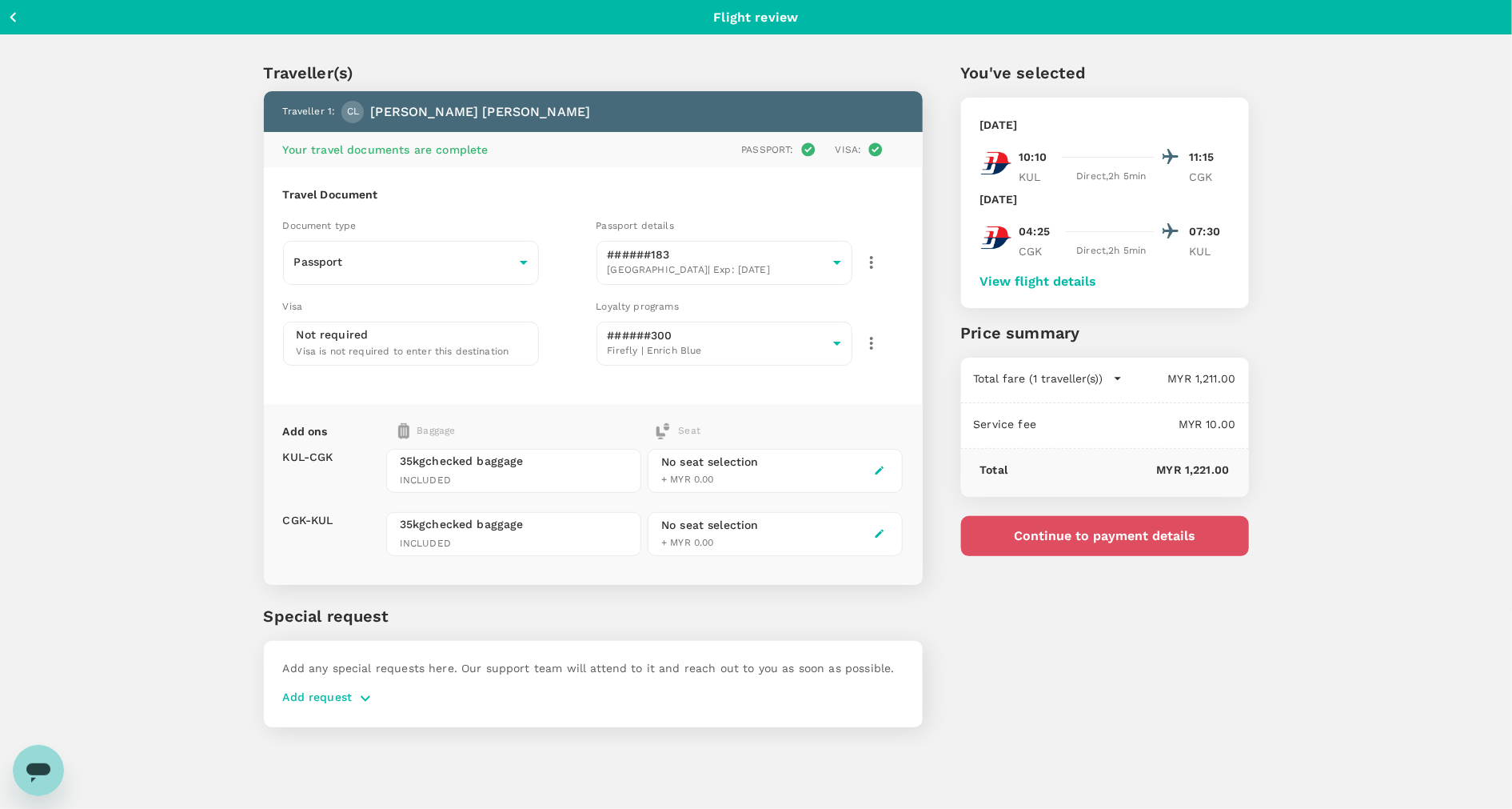
click at [1150, 529] on button "Continue to payment details" at bounding box center [1104, 535] width 288 height 40
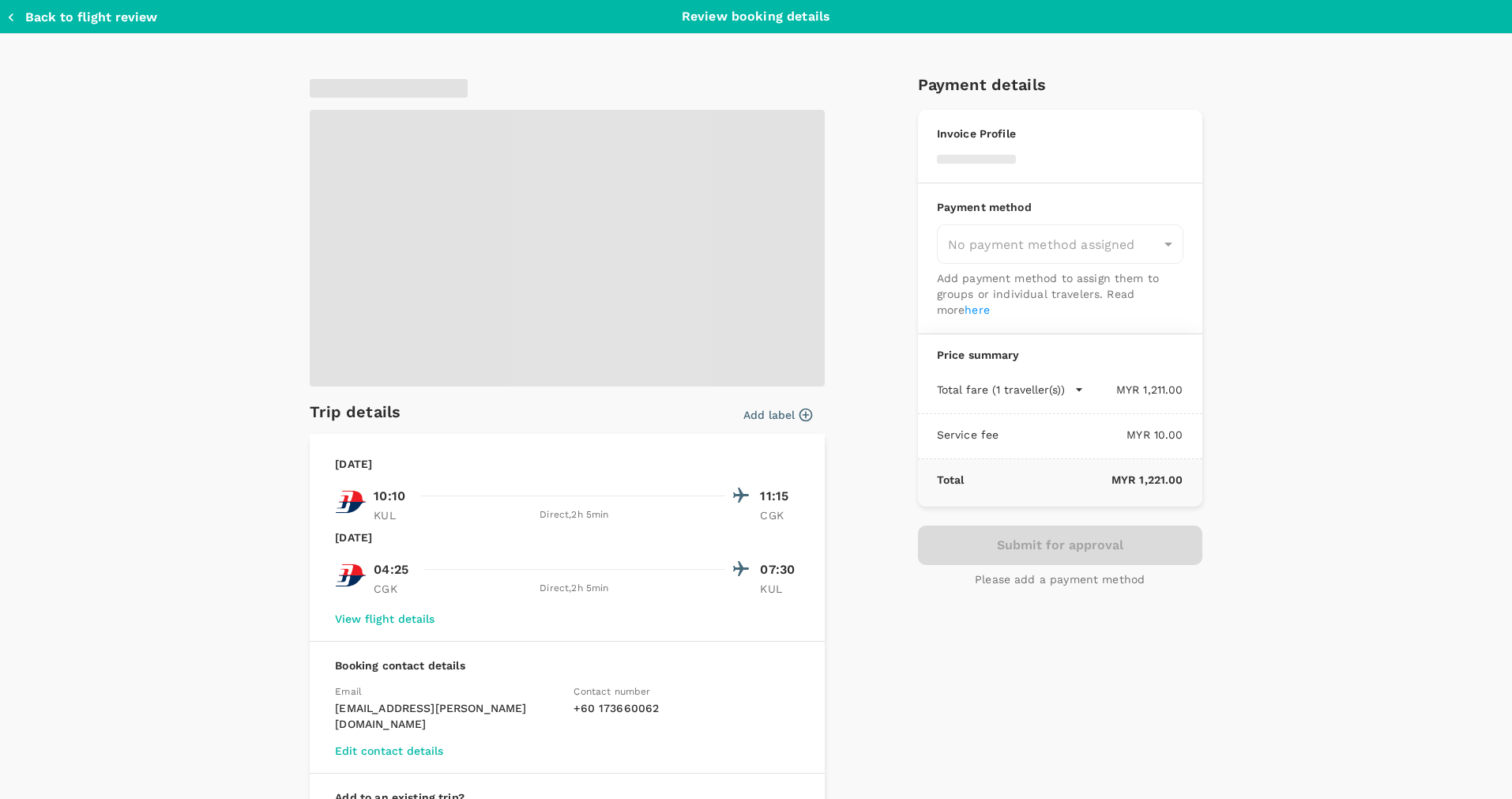
type input "9e413c01-3053-4ac4-b198-90c428e82aa7"
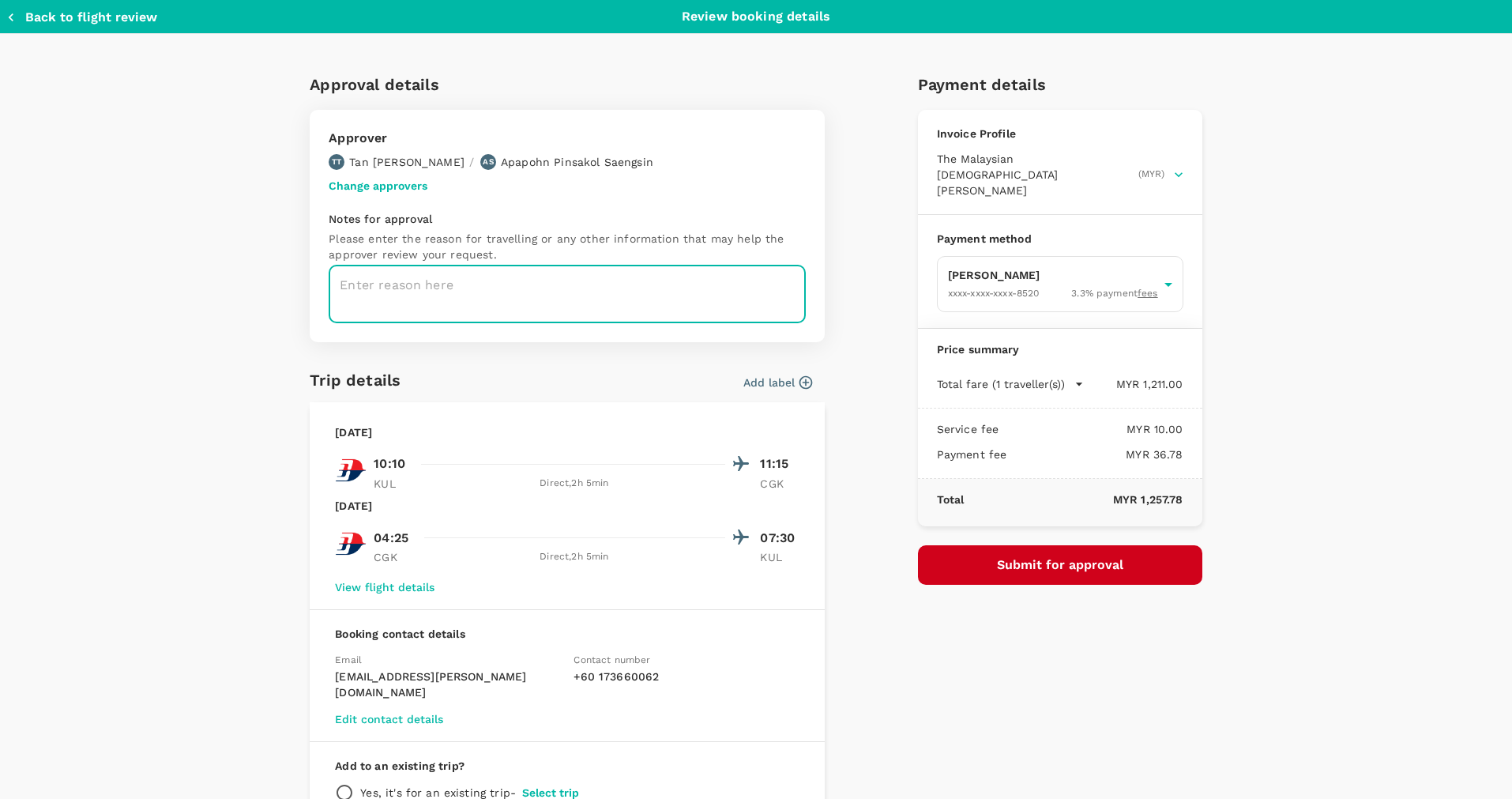
click at [640, 308] on textarea at bounding box center [567, 295] width 477 height 58
type textarea "Rebooking the WSR Seminar flights"
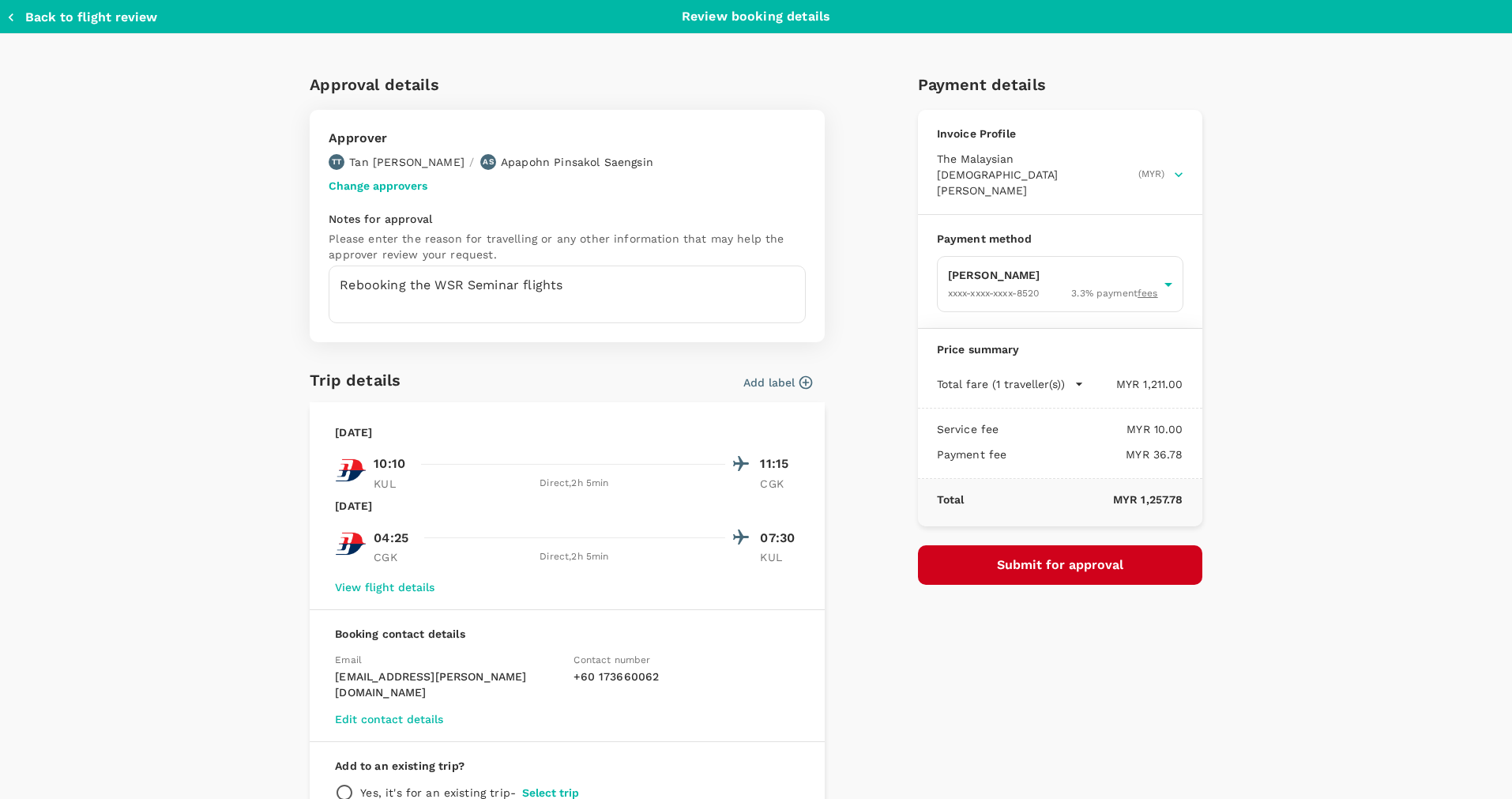
click at [1169, 685] on div "Payment details Invoice Profile The Malaysian Church of Jesus Christ of Latter-…" at bounding box center [1054, 463] width 297 height 808
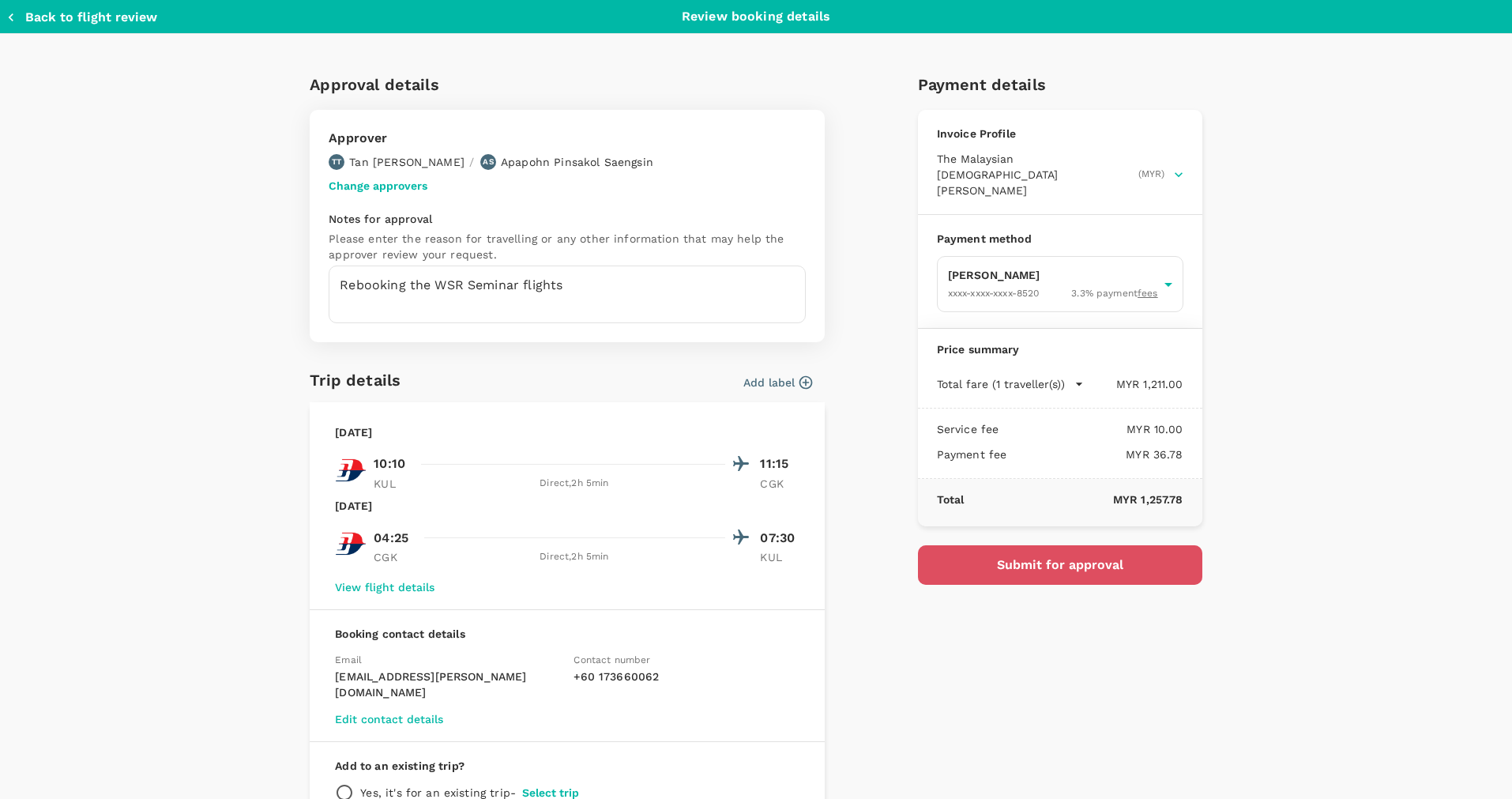
click at [1135, 547] on button "Submit for approval" at bounding box center [1059, 565] width 284 height 40
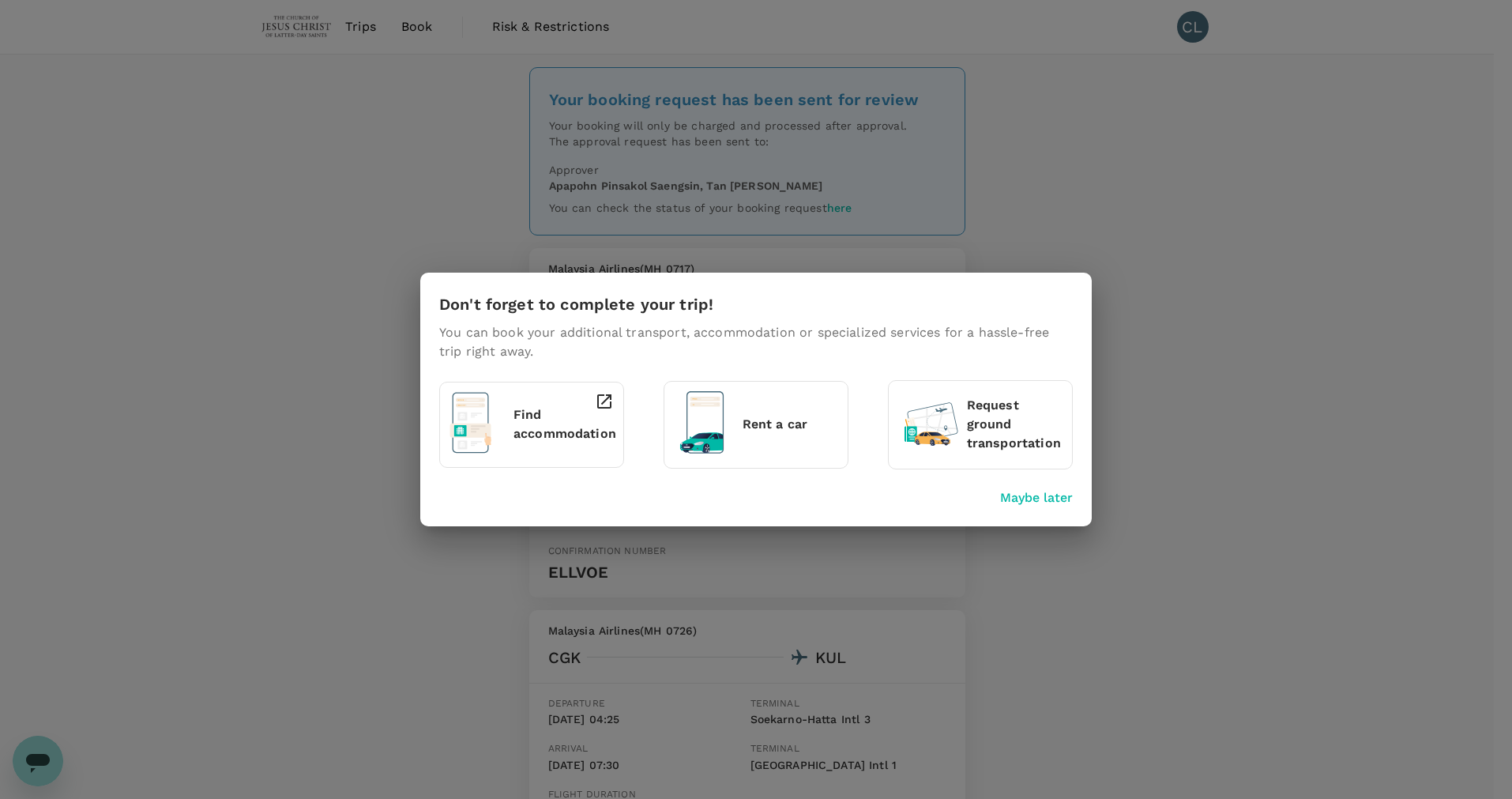
click at [1047, 493] on p "Maybe later" at bounding box center [1036, 498] width 73 height 19
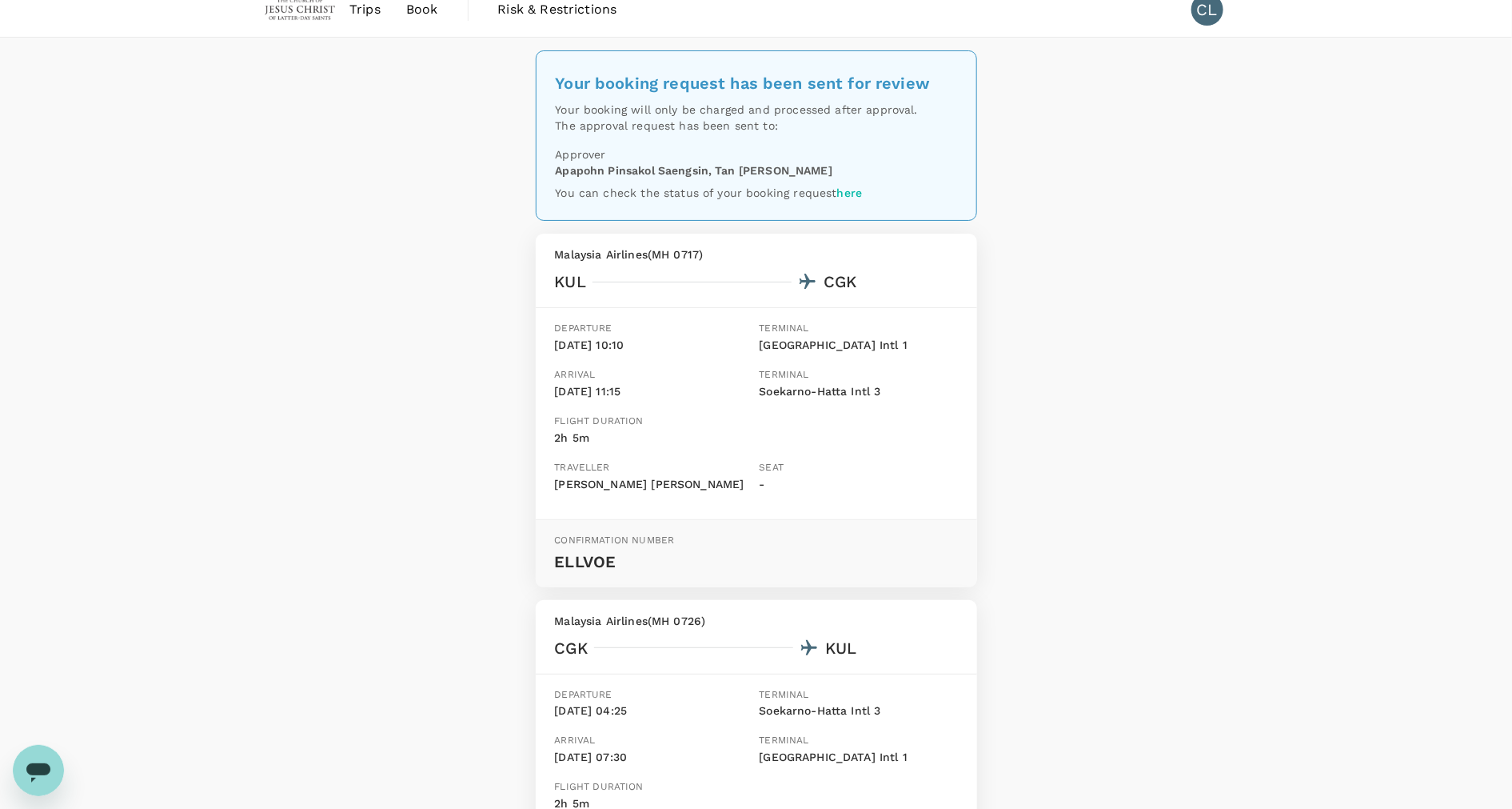
scroll to position [17, 0]
click at [852, 194] on link "here" at bounding box center [849, 193] width 26 height 12
